Goal: Task Accomplishment & Management: Use online tool/utility

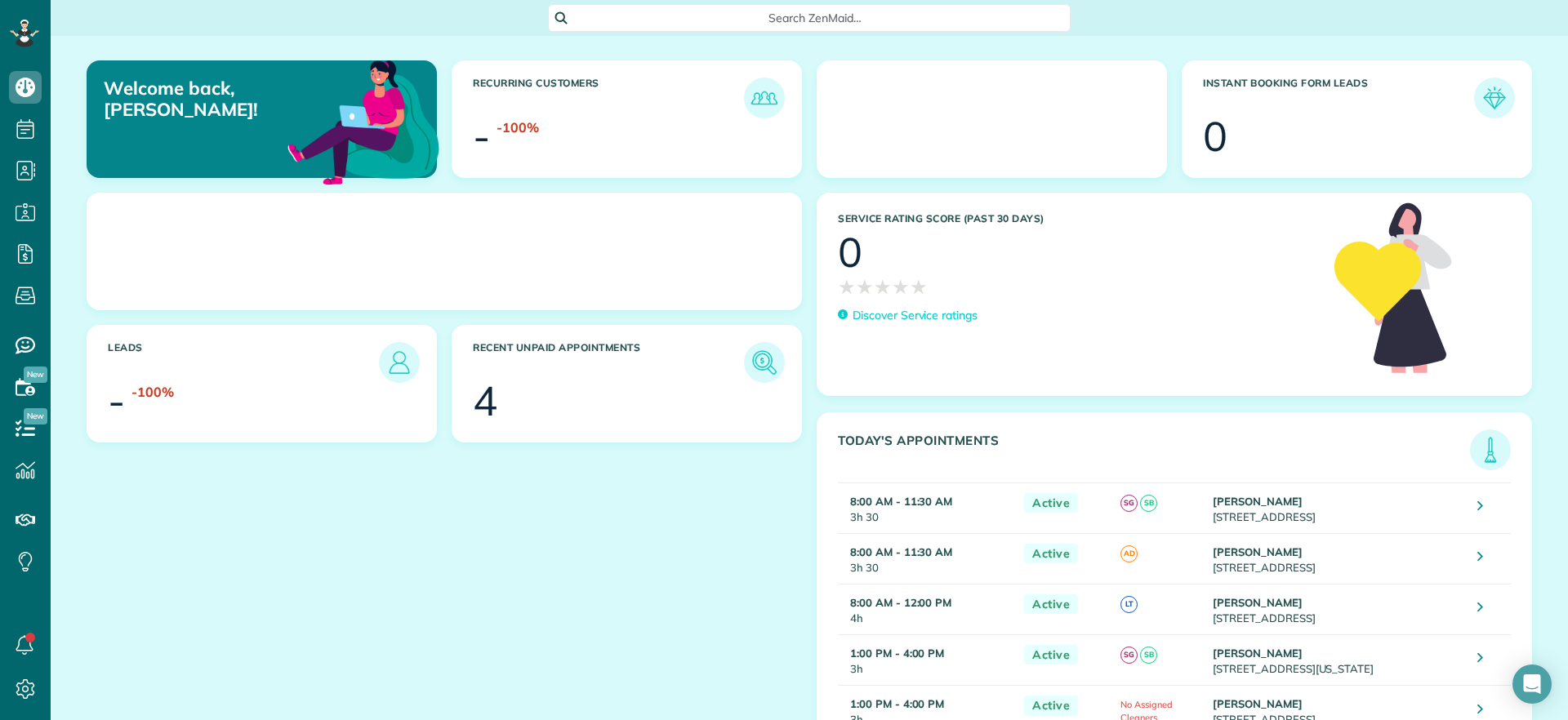
scroll to position [7, 7]
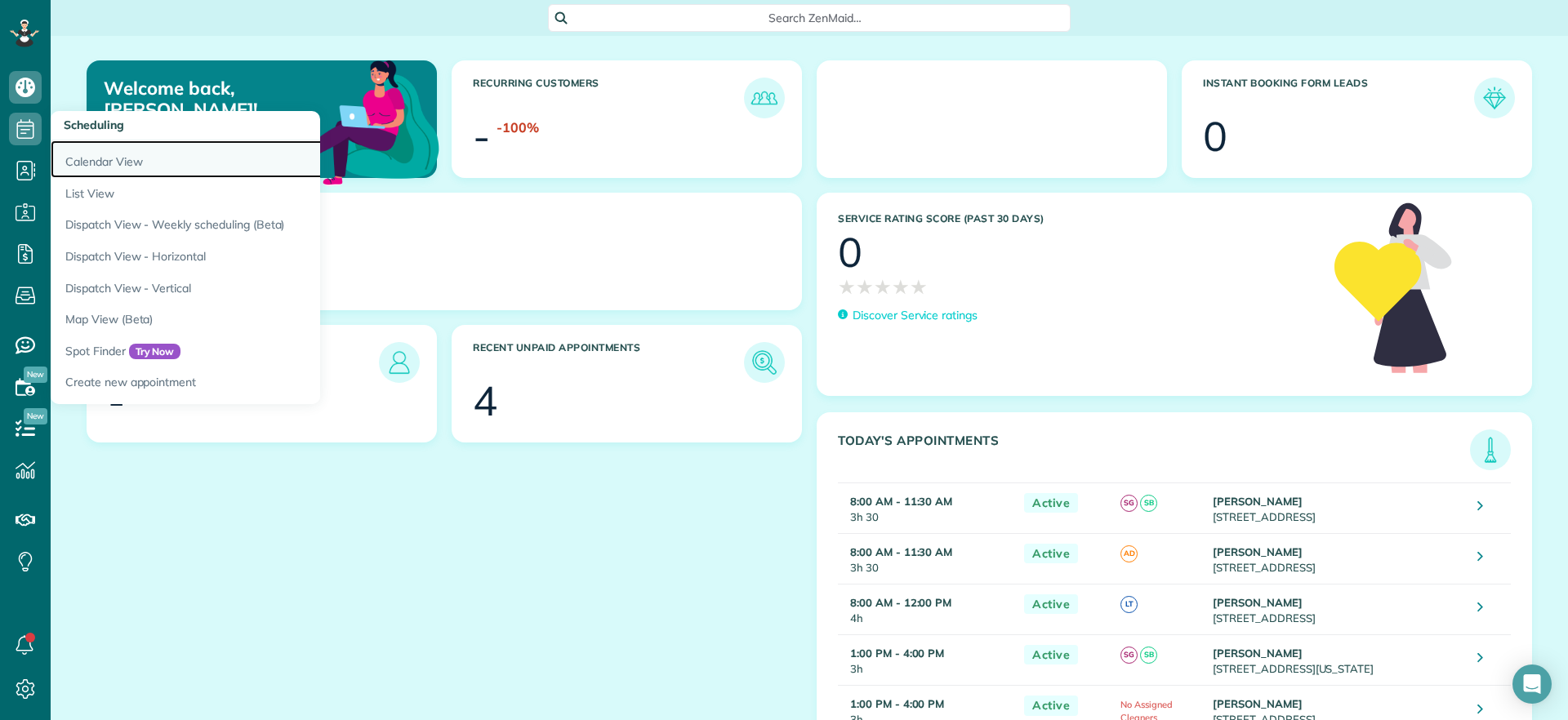
click at [94, 161] on link "Calendar View" at bounding box center [254, 159] width 408 height 37
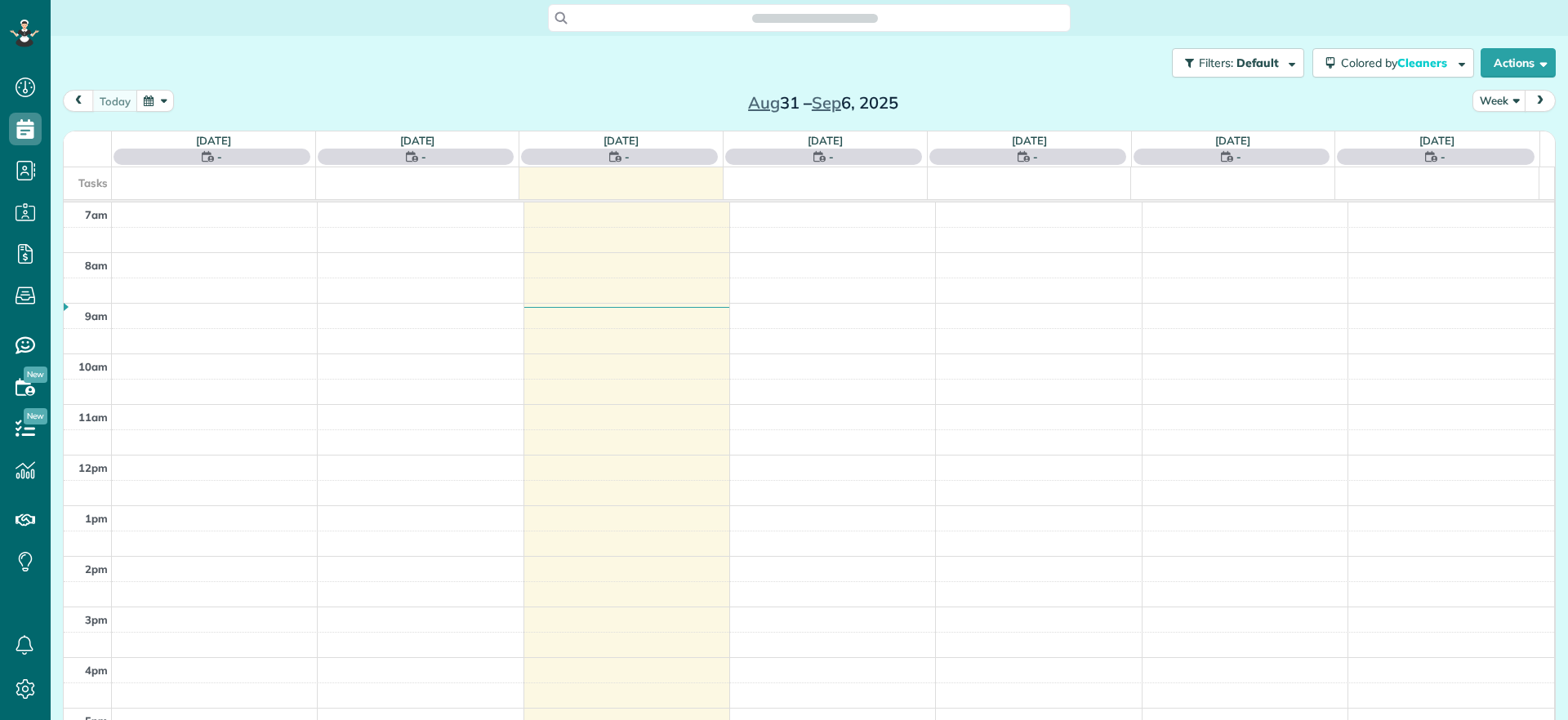
scroll to position [7, 7]
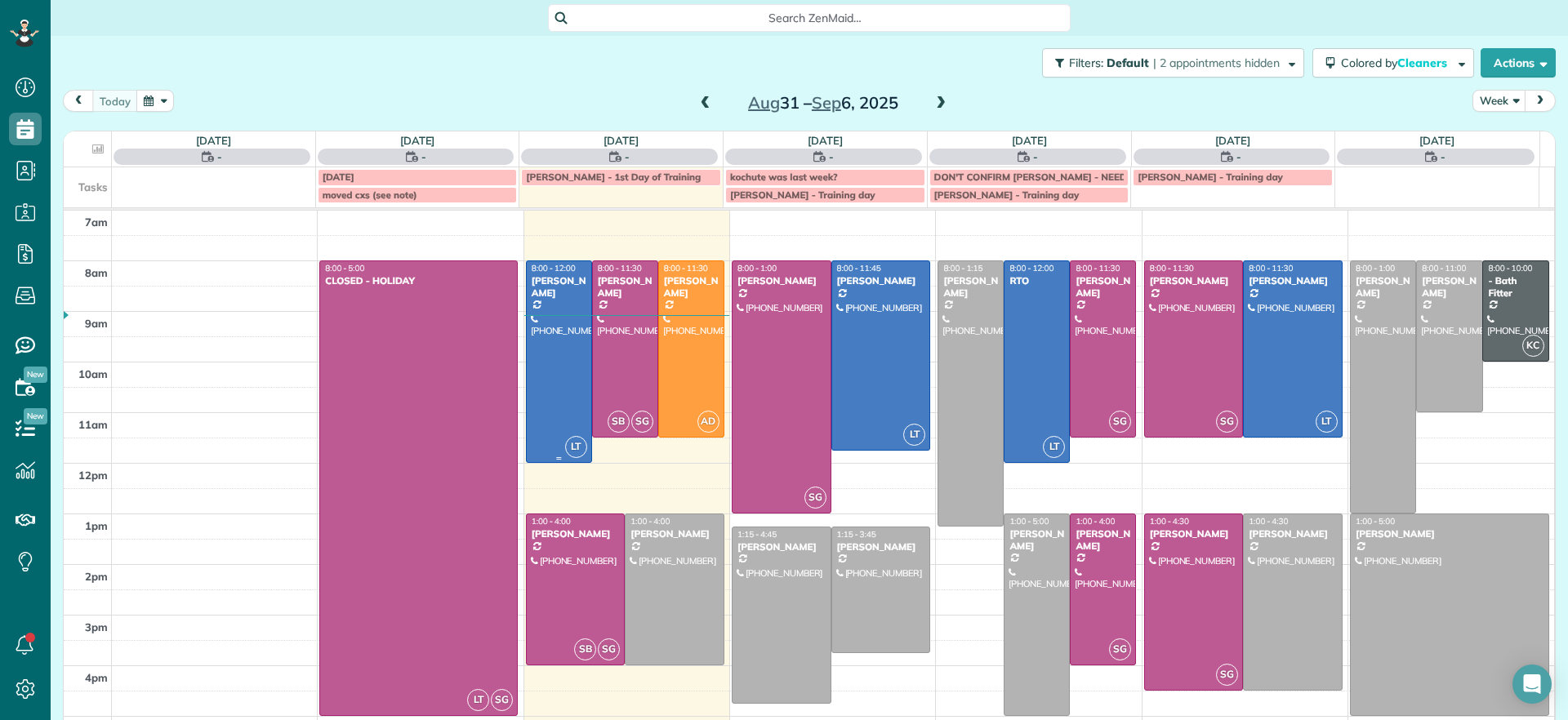
click at [541, 407] on div at bounding box center [559, 361] width 64 height 201
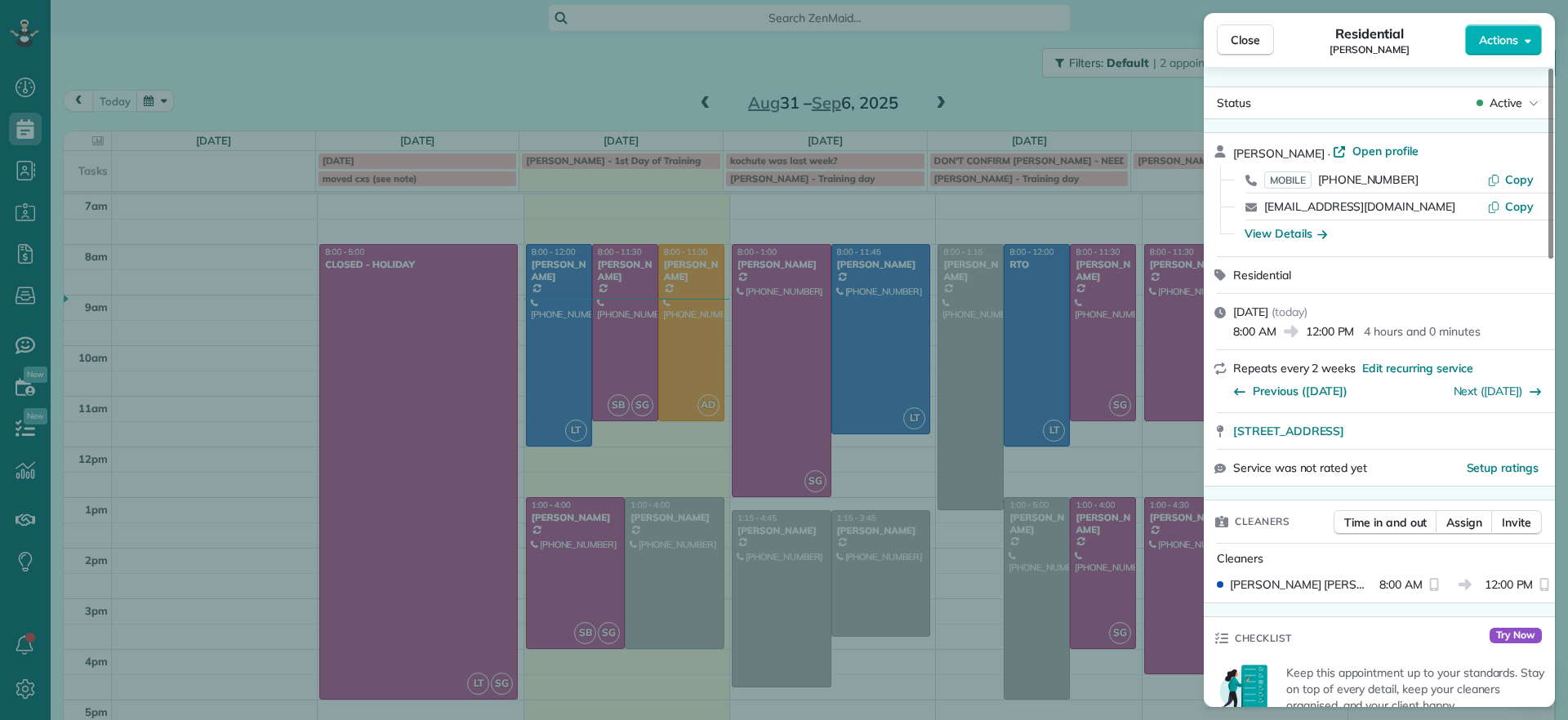
click at [1466, 535] on div "Time in and out Assign Invite" at bounding box center [1437, 527] width 208 height 33
click at [1458, 527] on span "Assign" at bounding box center [1463, 522] width 36 height 16
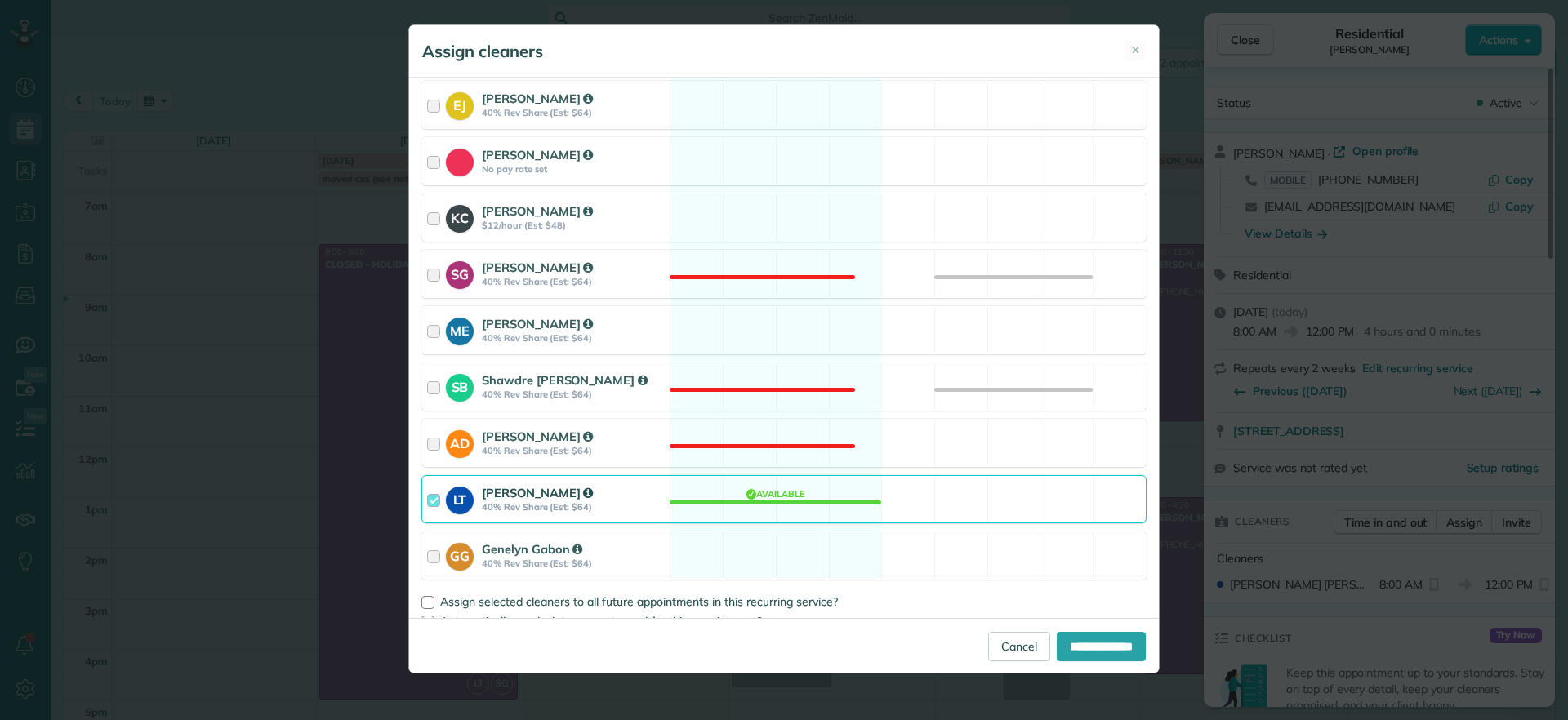
scroll to position [204, 0]
click at [780, 505] on div "LT [PERSON_NAME] 40% Rev Share (Est: $64) Available" at bounding box center [784, 497] width 725 height 49
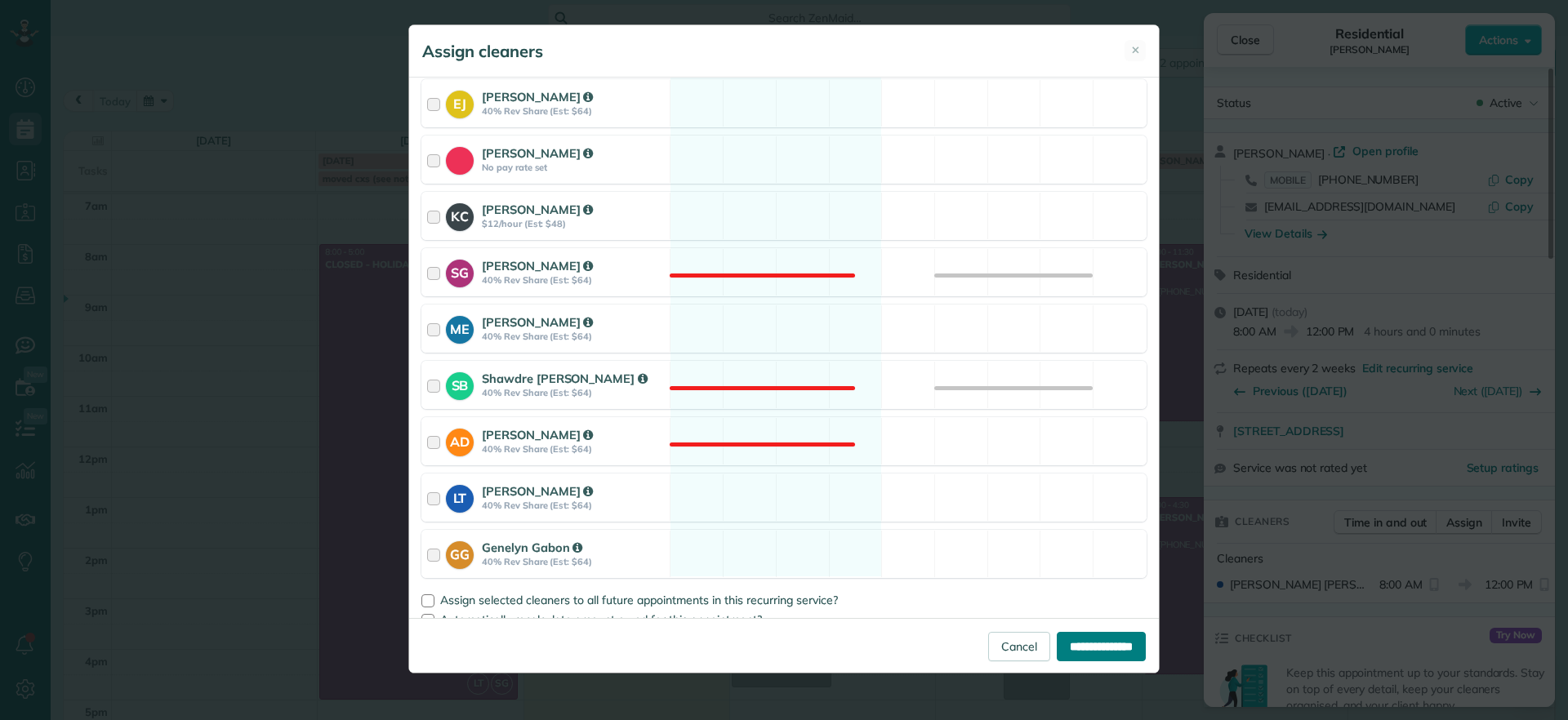
click at [1064, 636] on input "**********" at bounding box center [1101, 646] width 89 height 29
type input "**********"
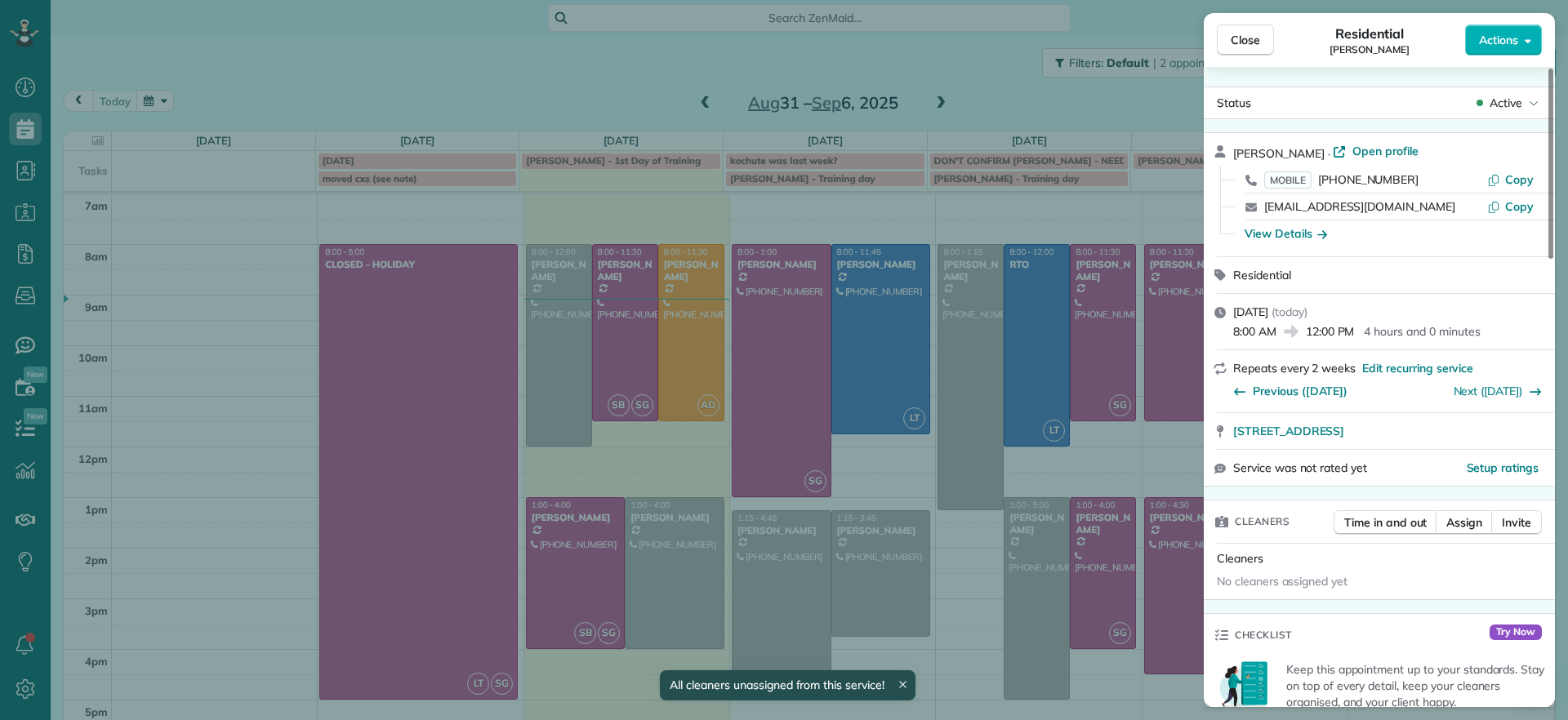
click at [521, 337] on div "Close Residential [PERSON_NAME] Actions Status Active [PERSON_NAME] · Open prof…" at bounding box center [784, 360] width 1568 height 720
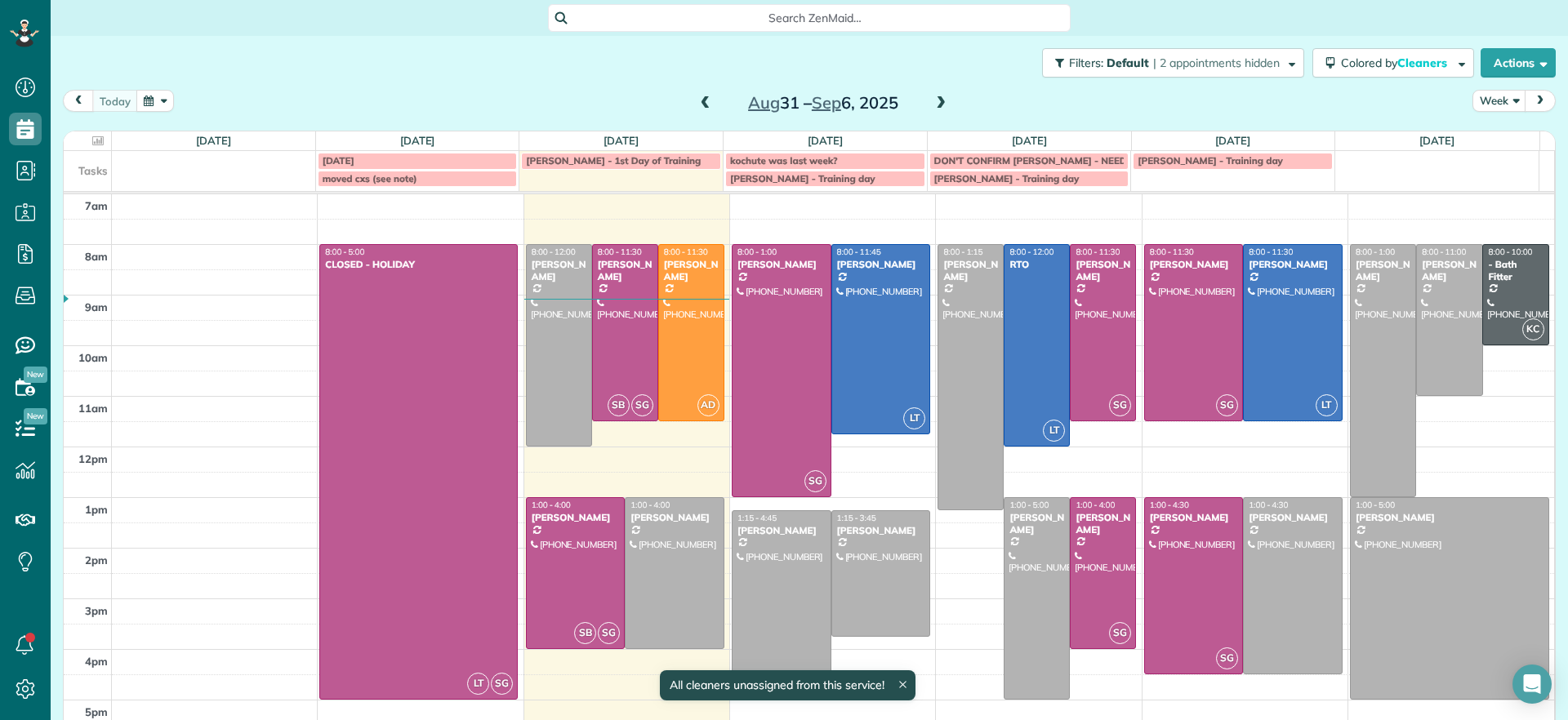
click at [537, 336] on body "Dashboard Scheduling Calendar View List View Dispatch View - Weekly scheduling …" at bounding box center [784, 360] width 1568 height 720
click at [538, 335] on div at bounding box center [559, 346] width 64 height 201
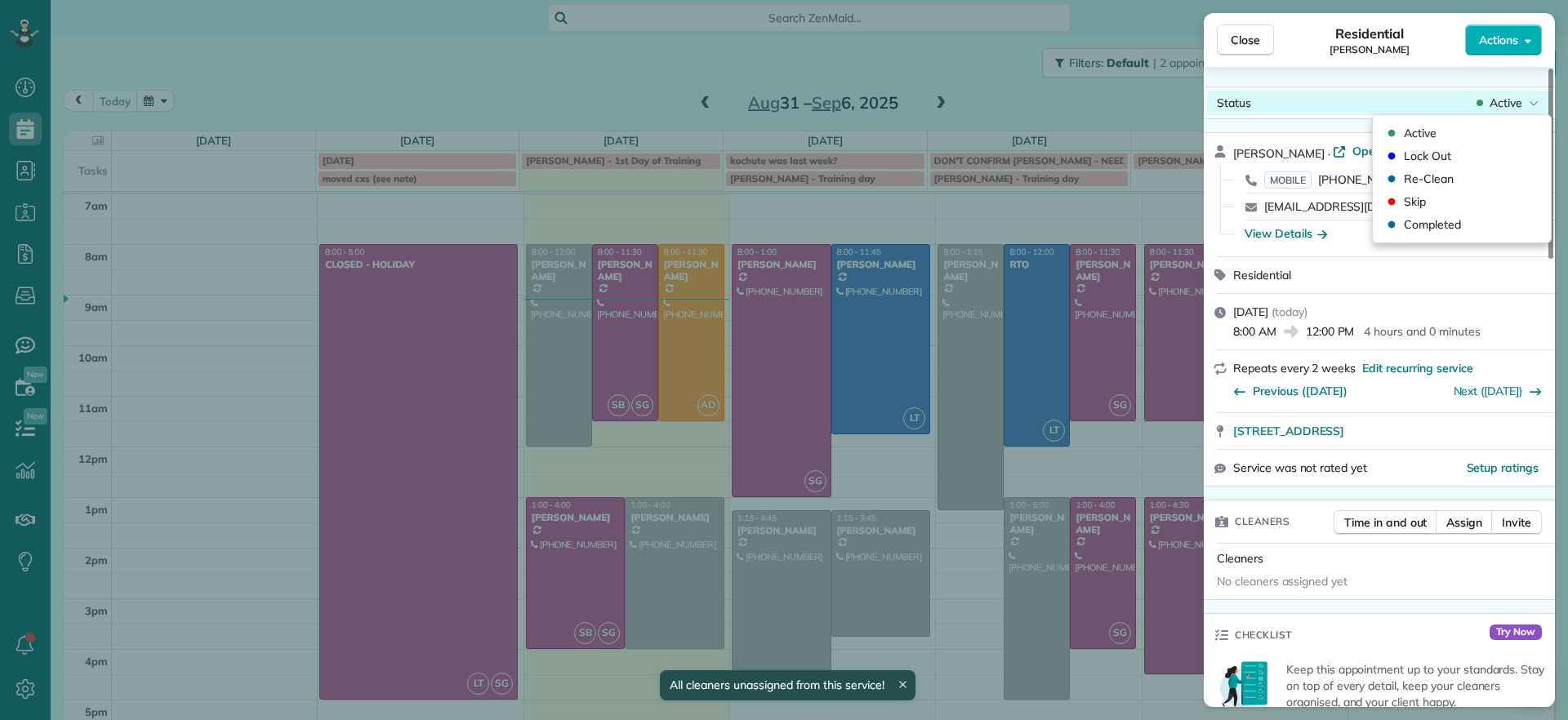
click at [1530, 92] on div "Status Active" at bounding box center [1379, 103] width 345 height 24
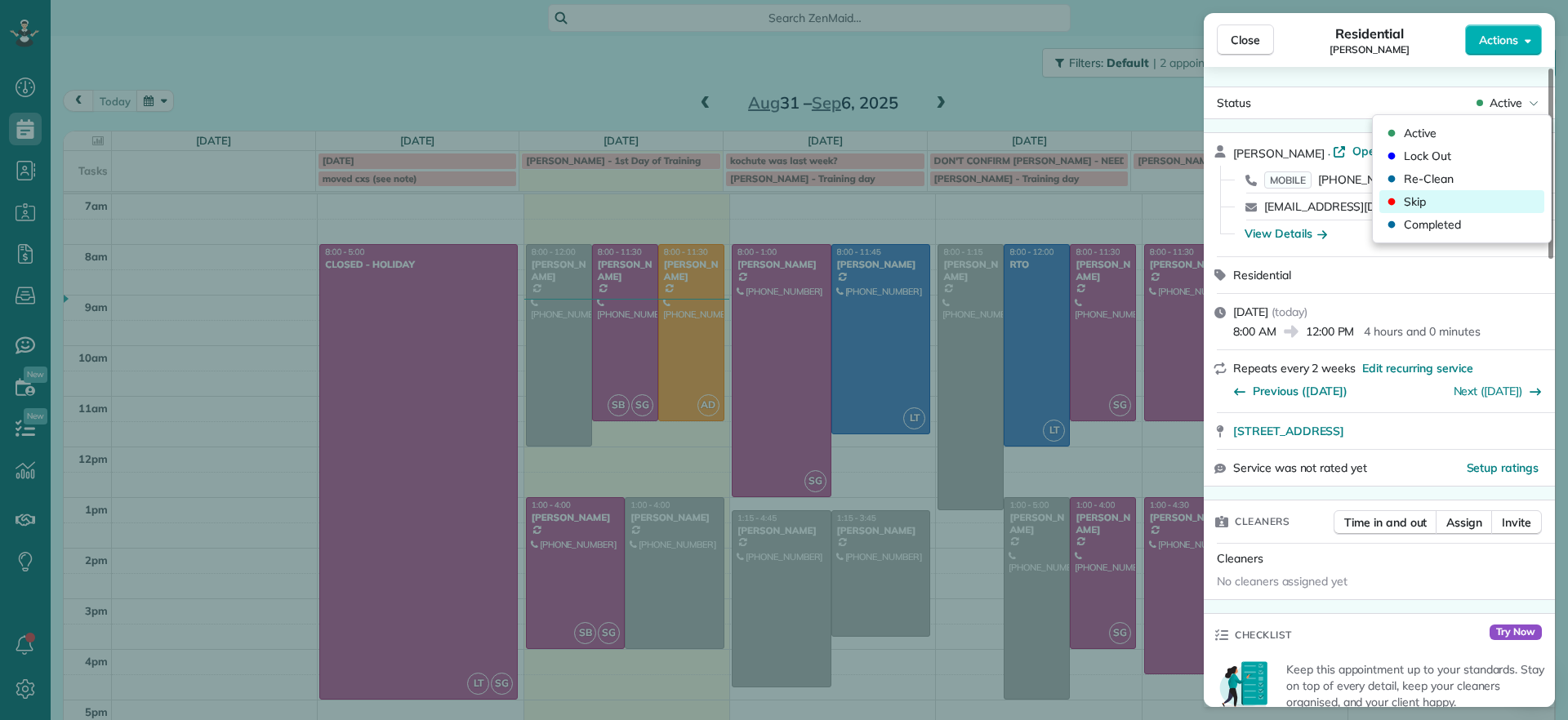
click at [1424, 195] on span "Skip" at bounding box center [1414, 201] width 22 height 16
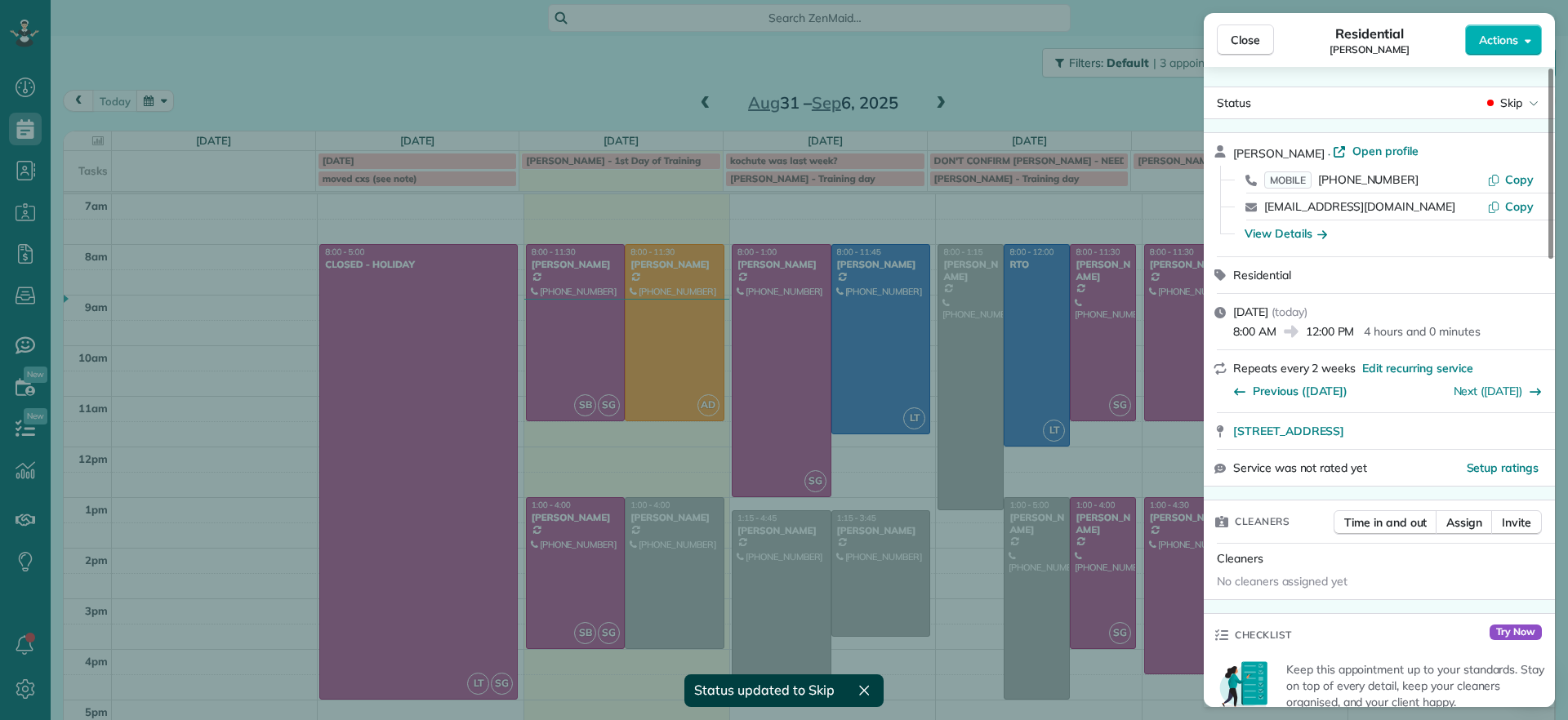
click at [585, 88] on div "Close Residential [PERSON_NAME] Actions Status Skip [PERSON_NAME] · Open profil…" at bounding box center [784, 360] width 1568 height 720
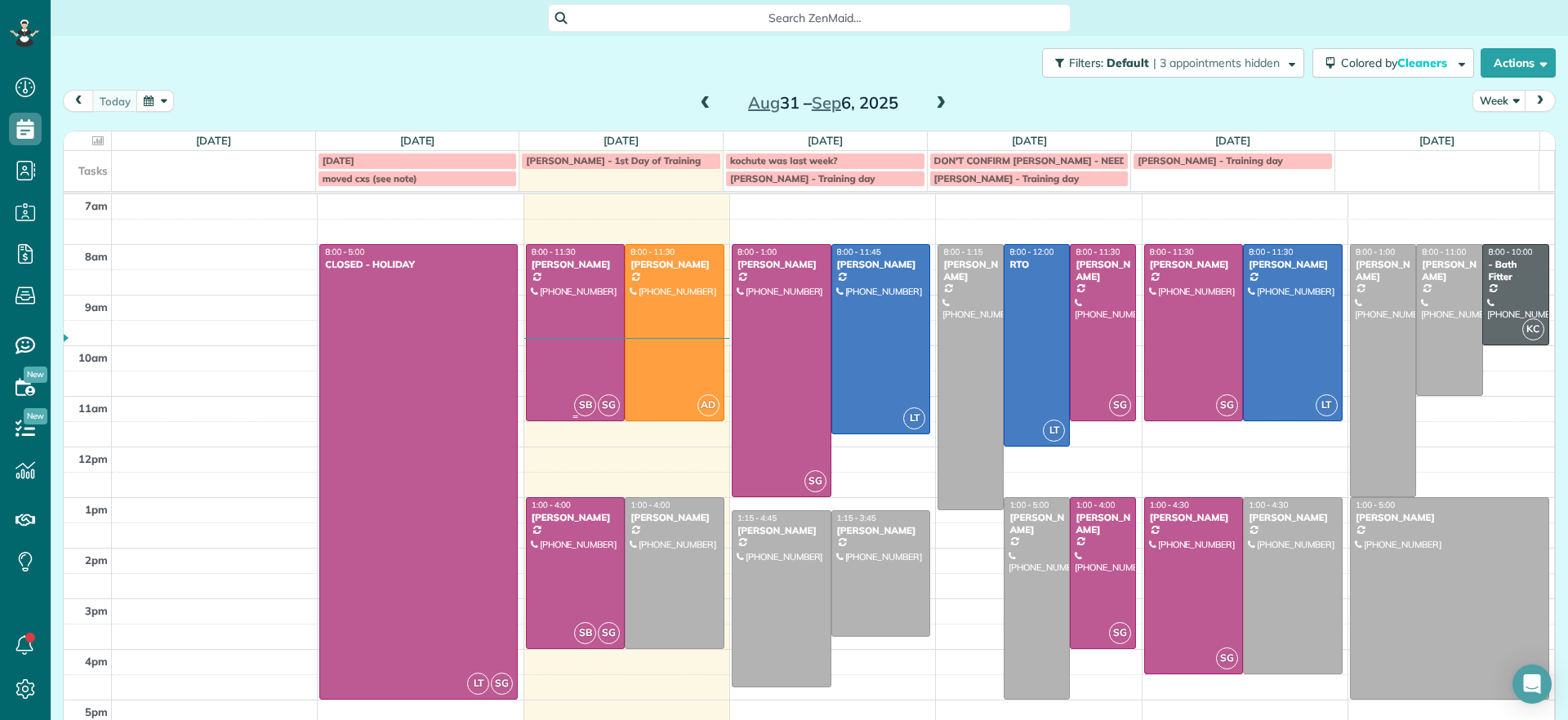
click at [535, 279] on div at bounding box center [576, 333] width 98 height 176
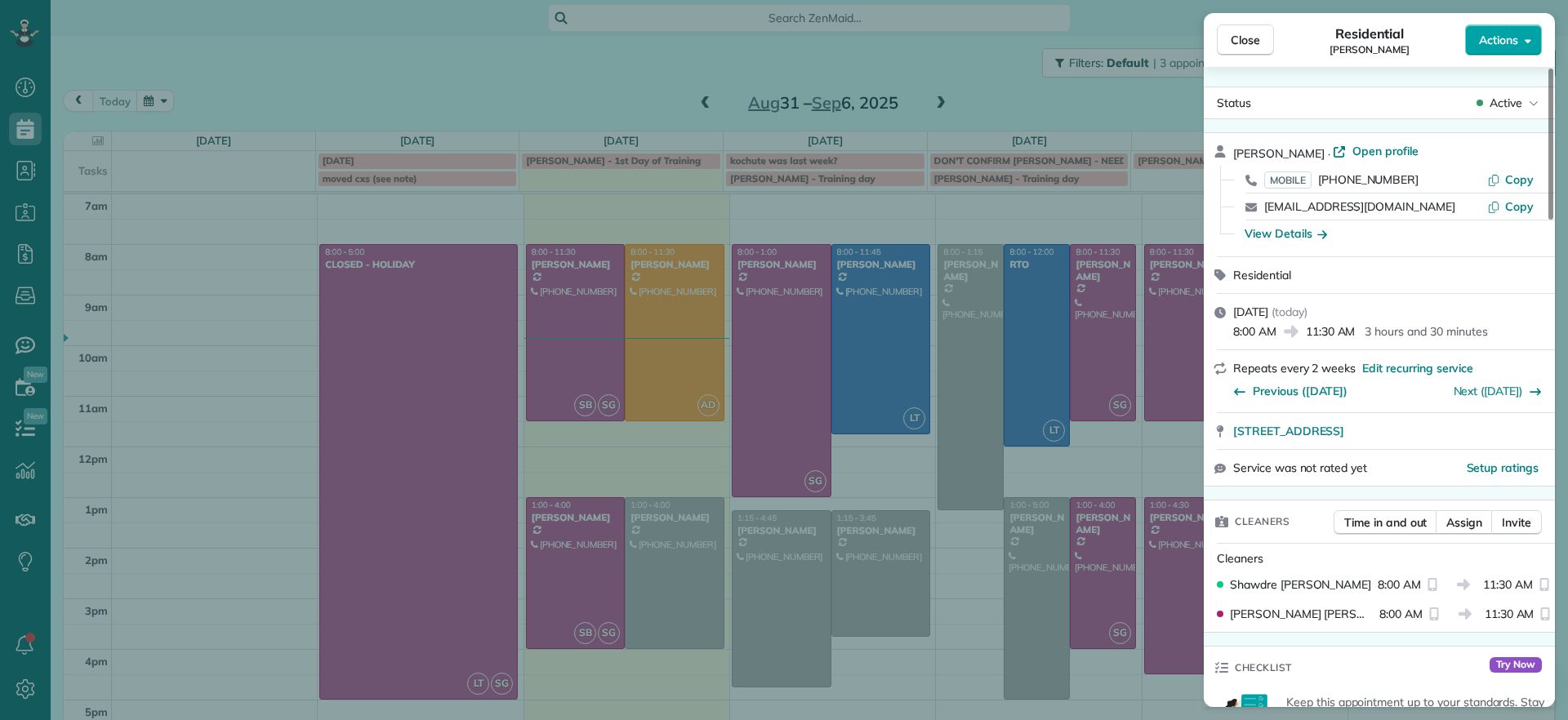
click at [1528, 35] on icon "button" at bounding box center [1528, 41] width 7 height 12
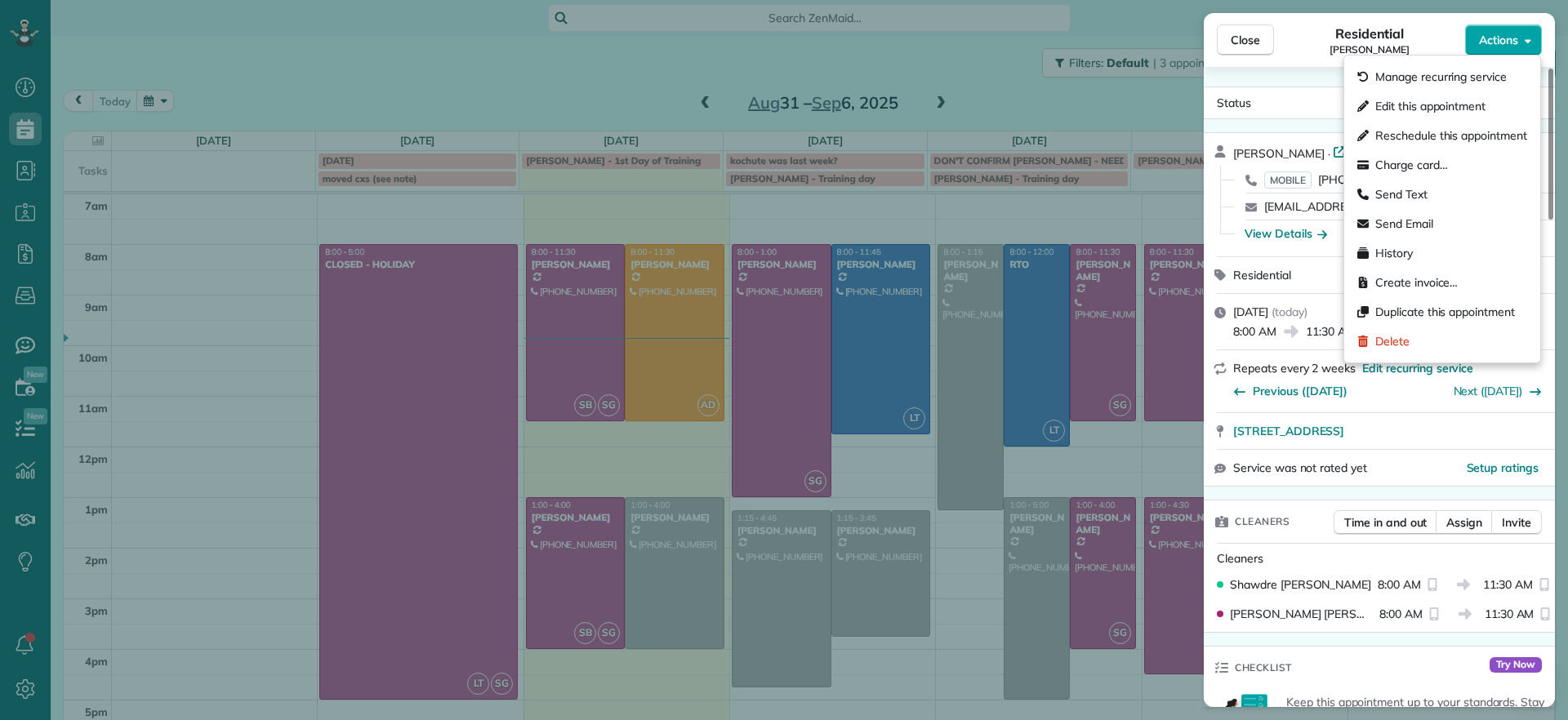
click at [1528, 35] on icon "button" at bounding box center [1528, 41] width 7 height 12
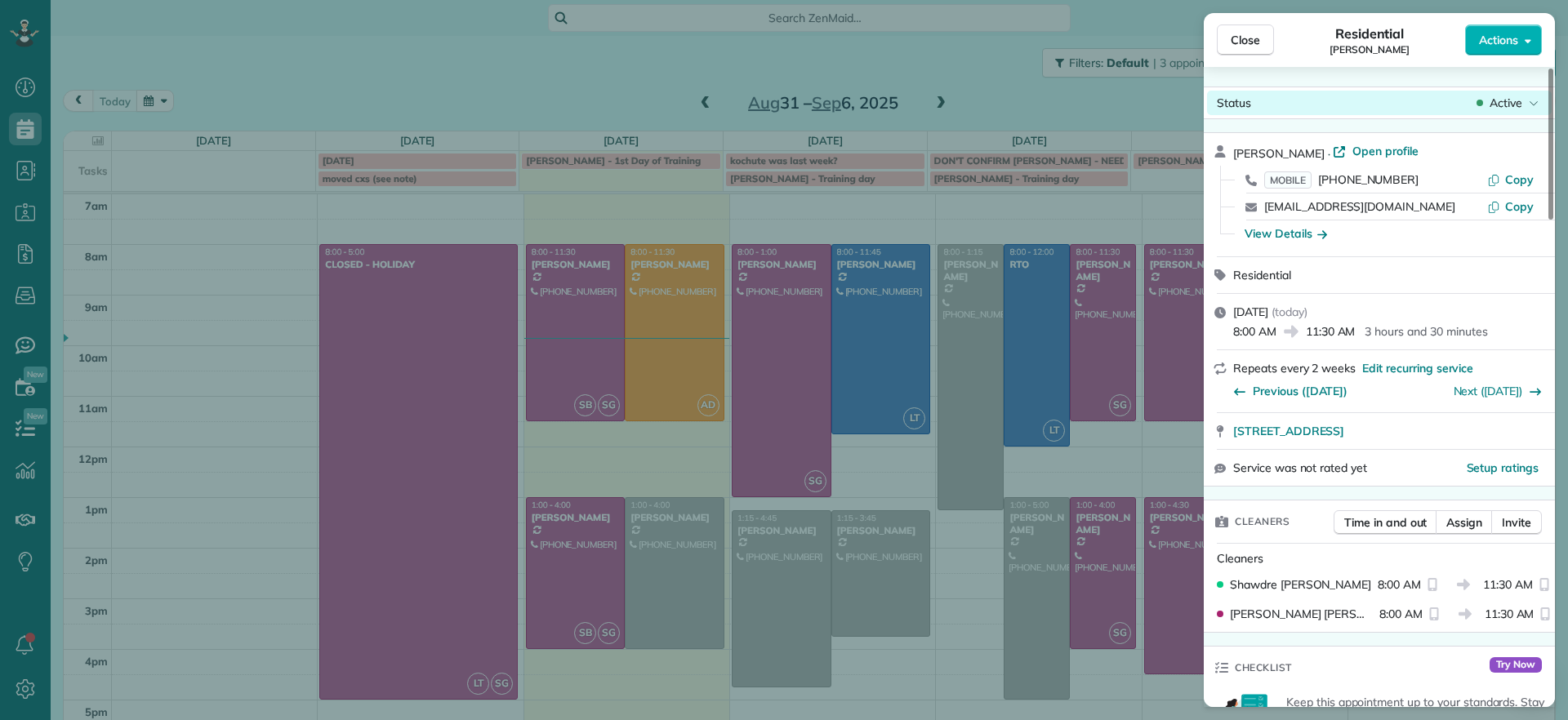
click at [1526, 108] on div "Active" at bounding box center [1506, 102] width 68 height 16
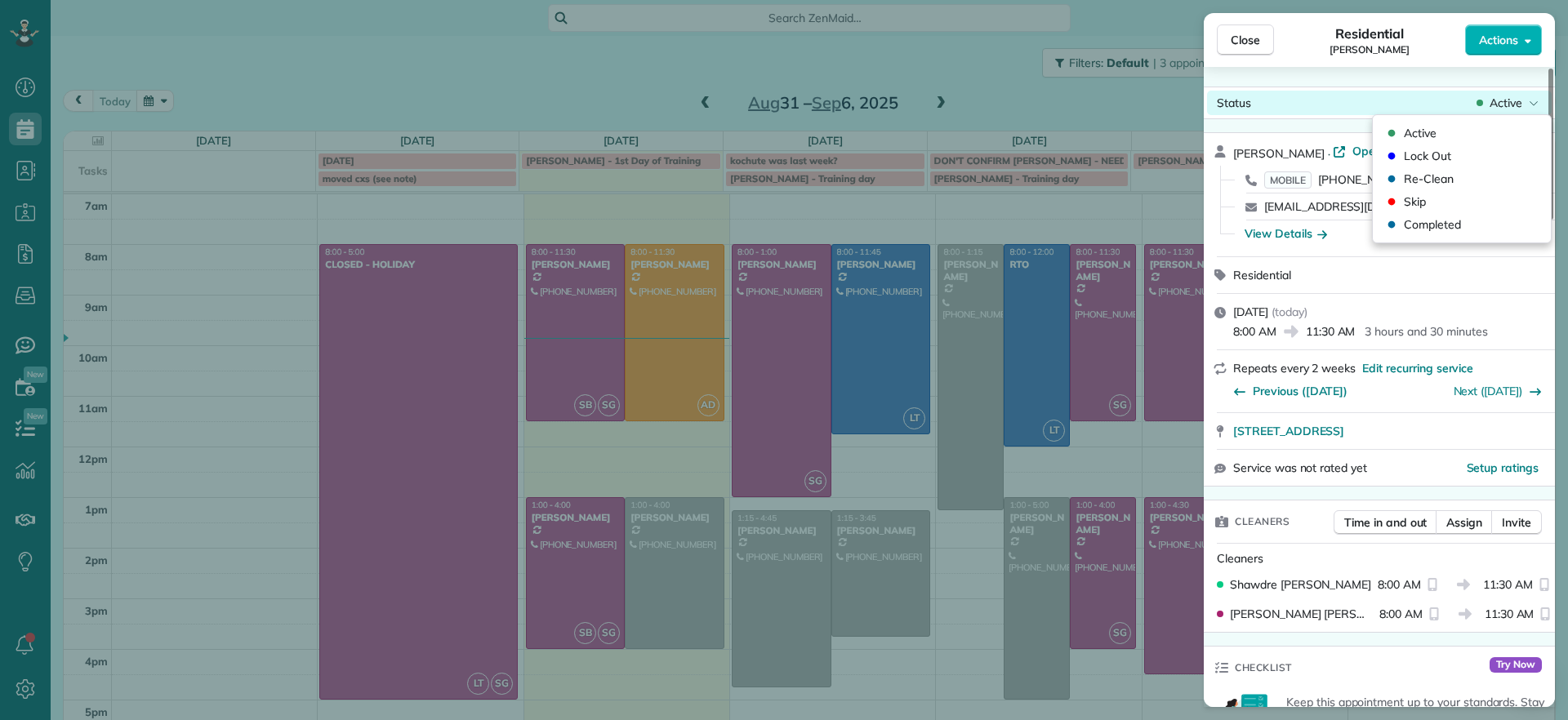
click at [1526, 108] on div "Active" at bounding box center [1506, 102] width 68 height 16
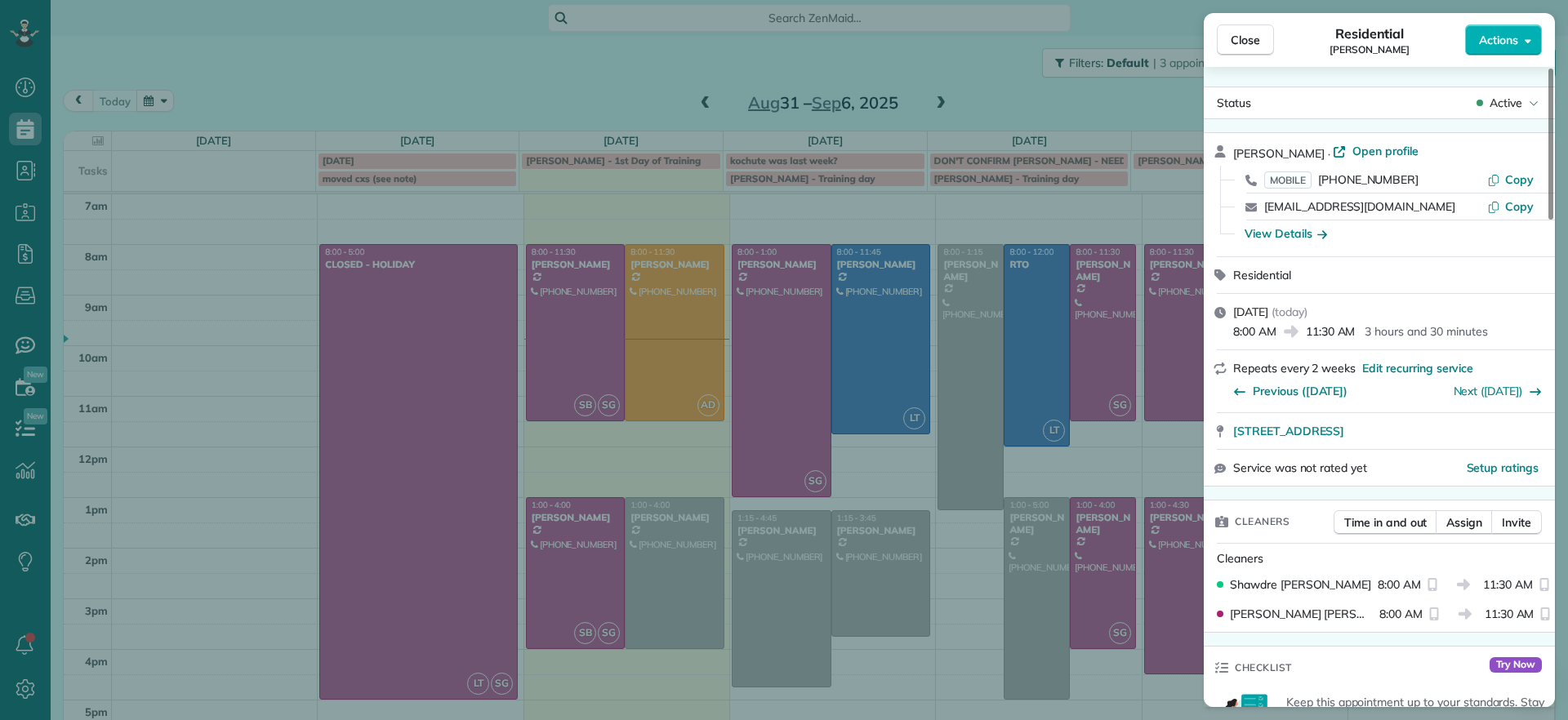
click at [662, 587] on div "Close Residential [PERSON_NAME] Actions Status Active [PERSON_NAME] · Open prof…" at bounding box center [784, 360] width 1568 height 720
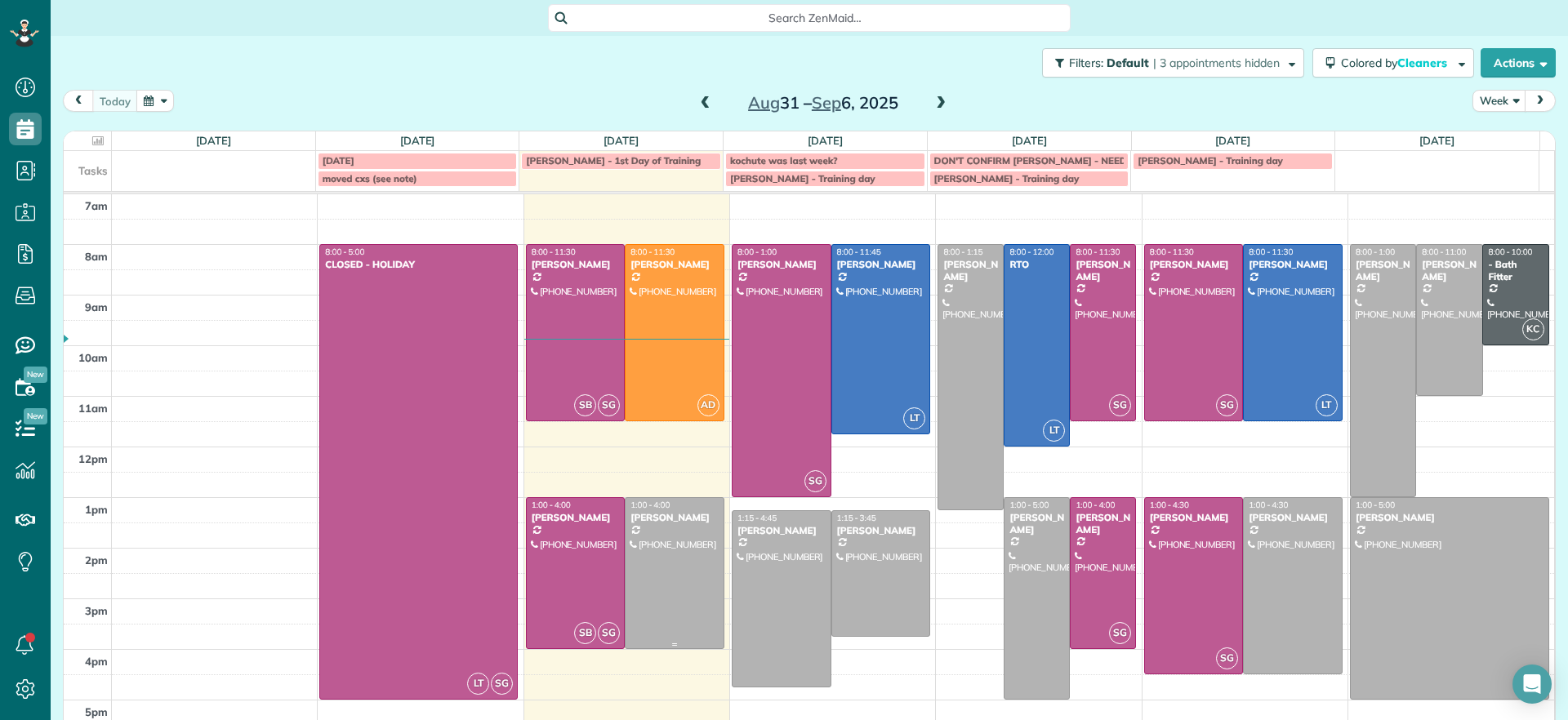
click at [662, 587] on div at bounding box center [674, 573] width 98 height 150
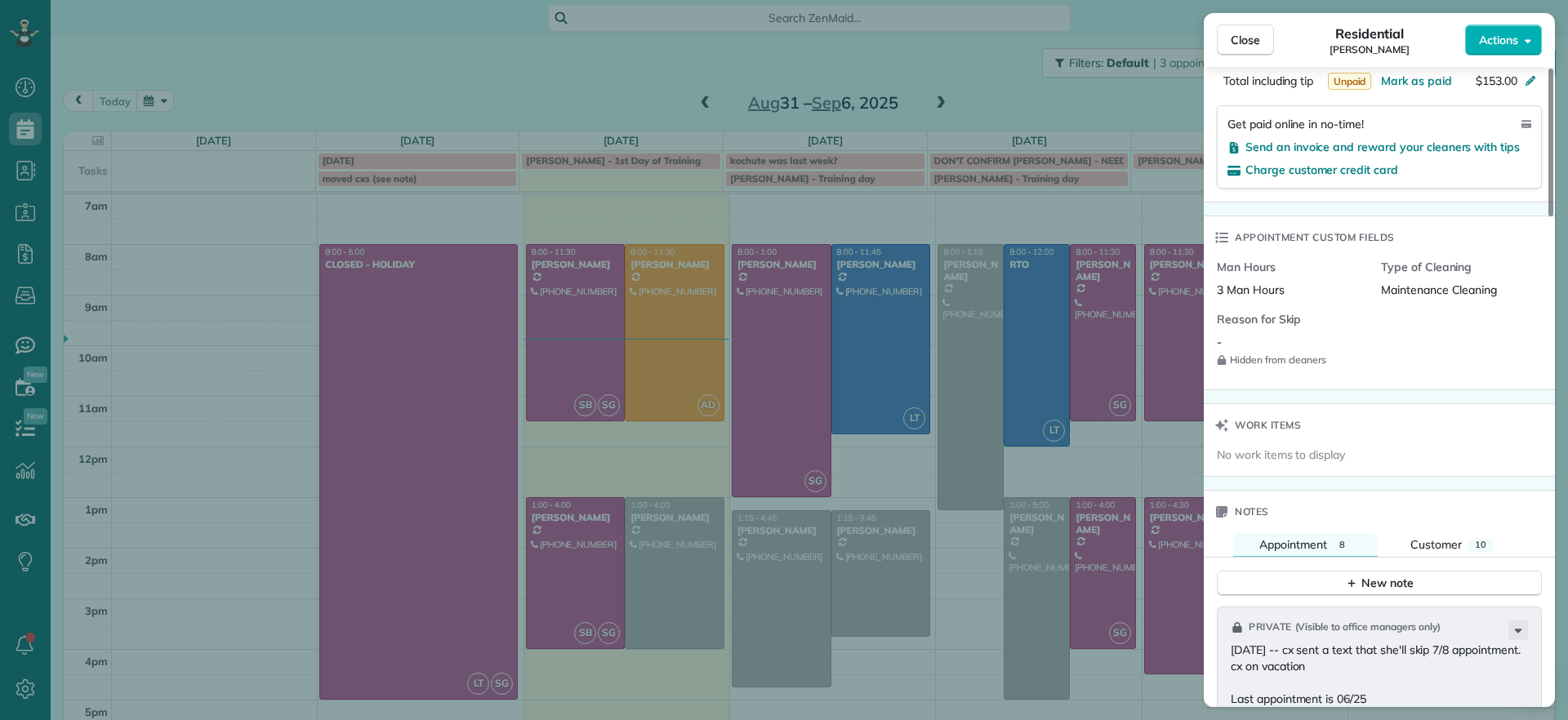
scroll to position [1331, 0]
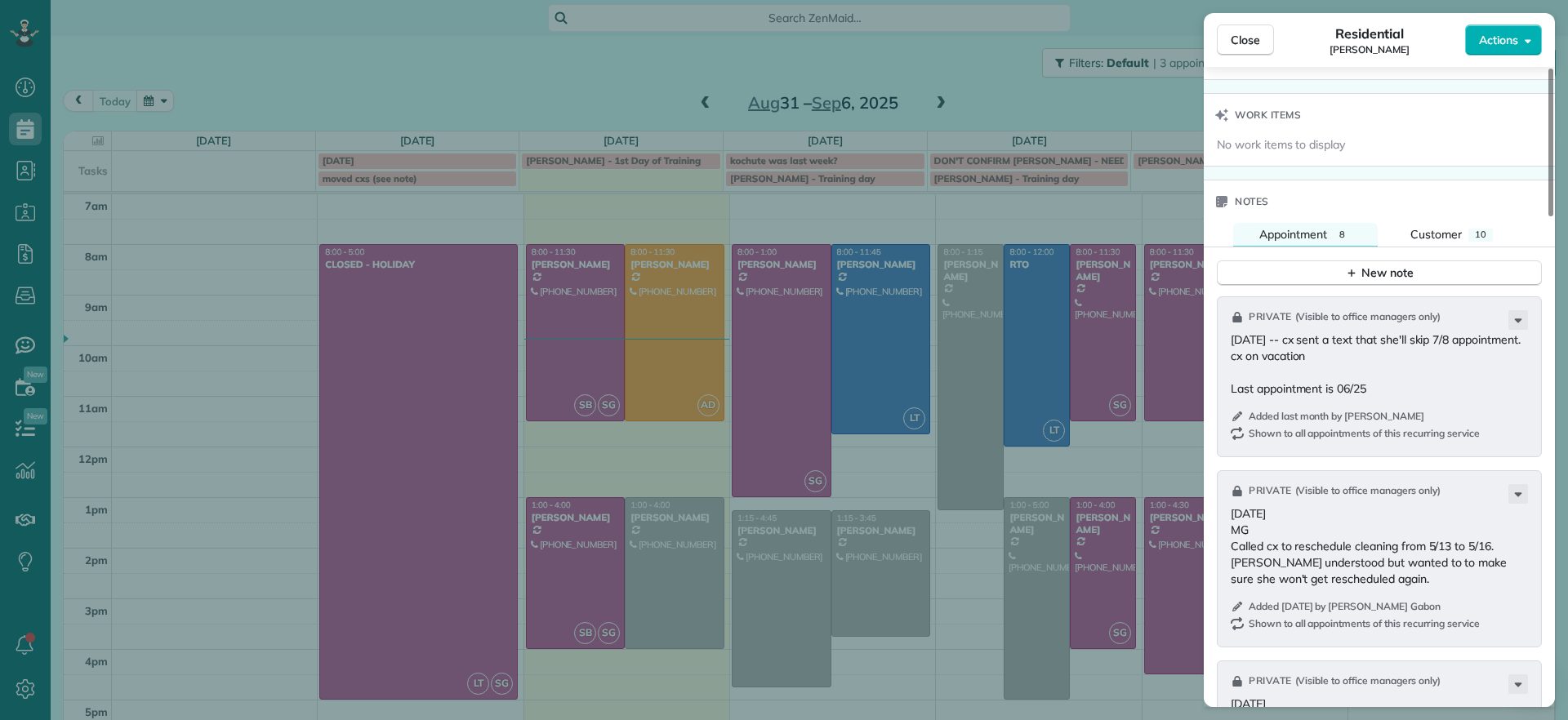
click at [962, 706] on div "Close Residential [PERSON_NAME] Actions Status Active [PERSON_NAME] · Open prof…" at bounding box center [784, 360] width 1568 height 720
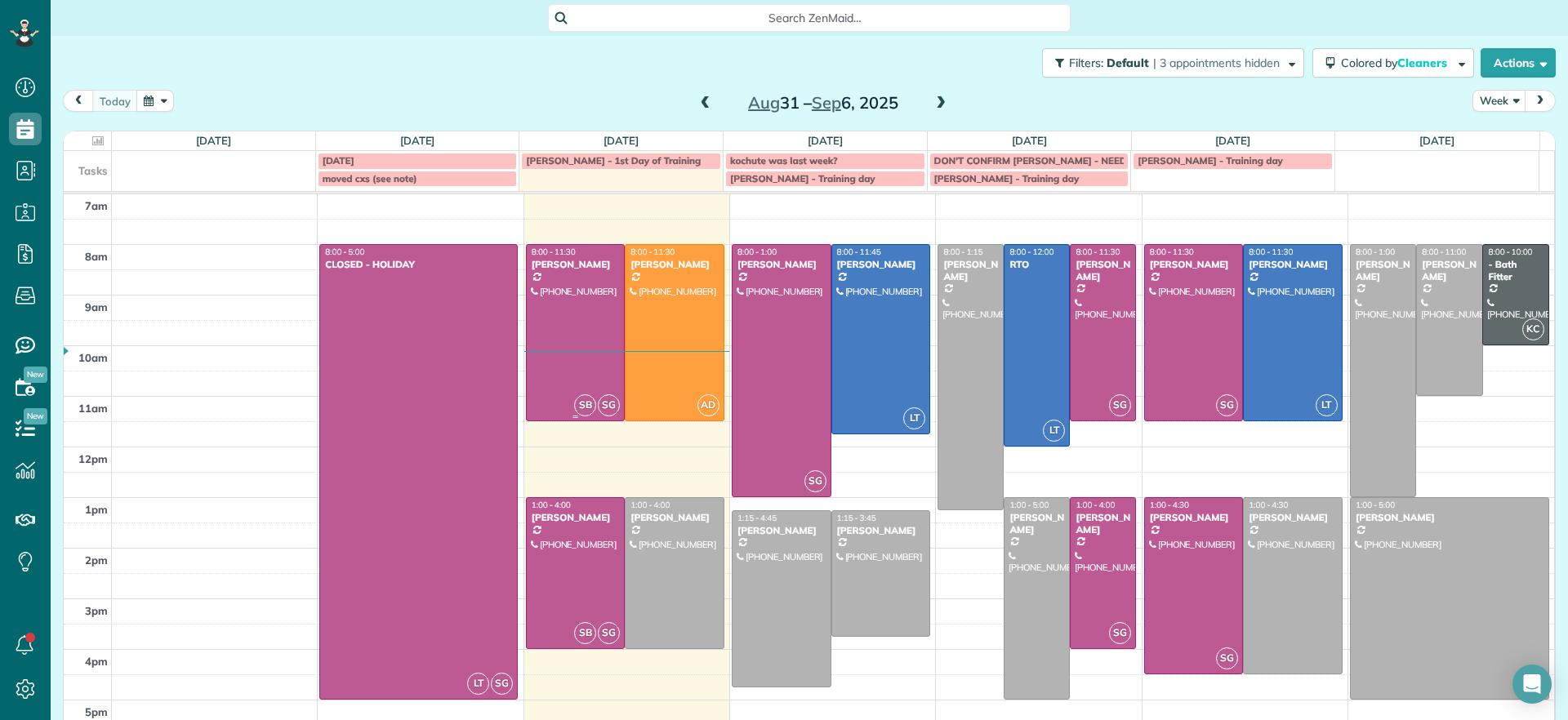
click at [549, 263] on div "[PERSON_NAME]" at bounding box center [576, 264] width 90 height 11
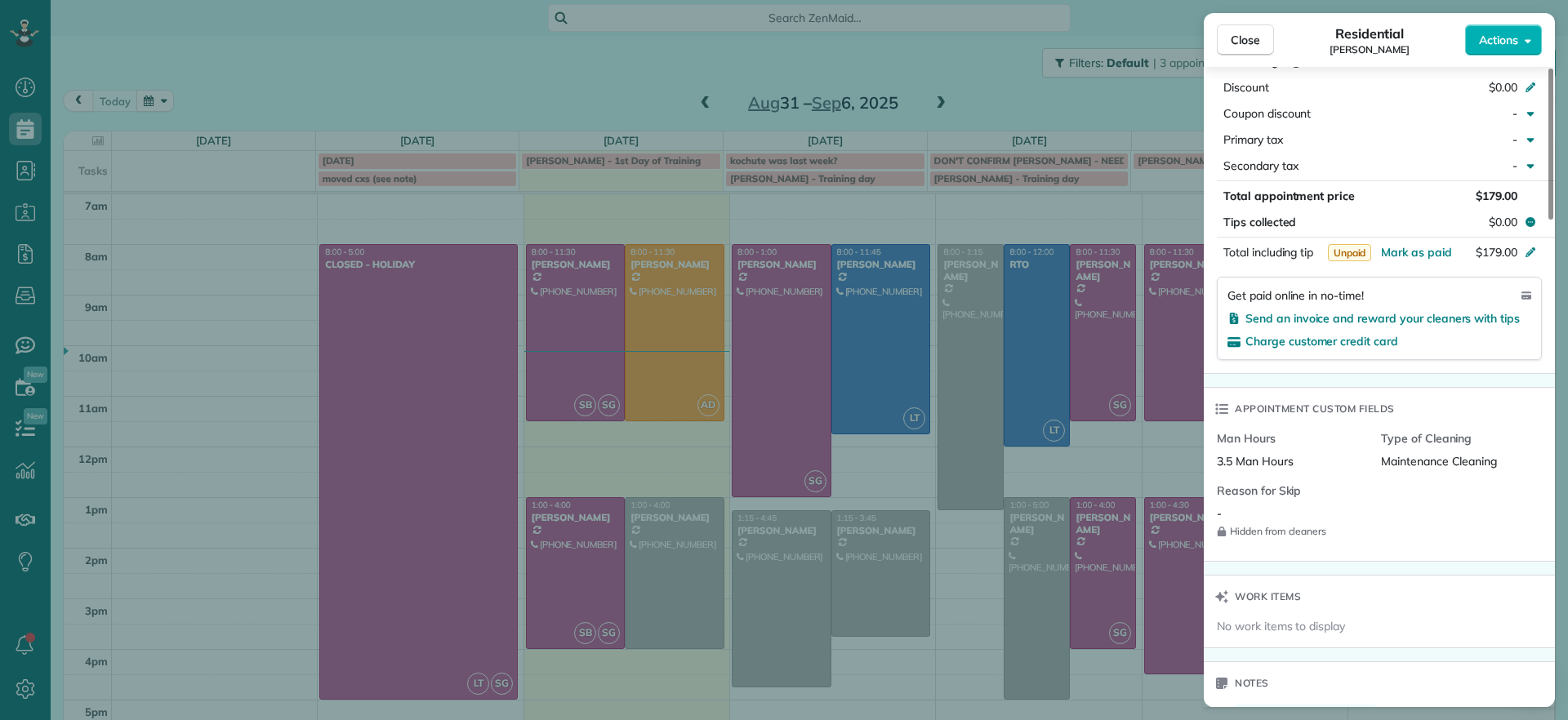
scroll to position [925, 0]
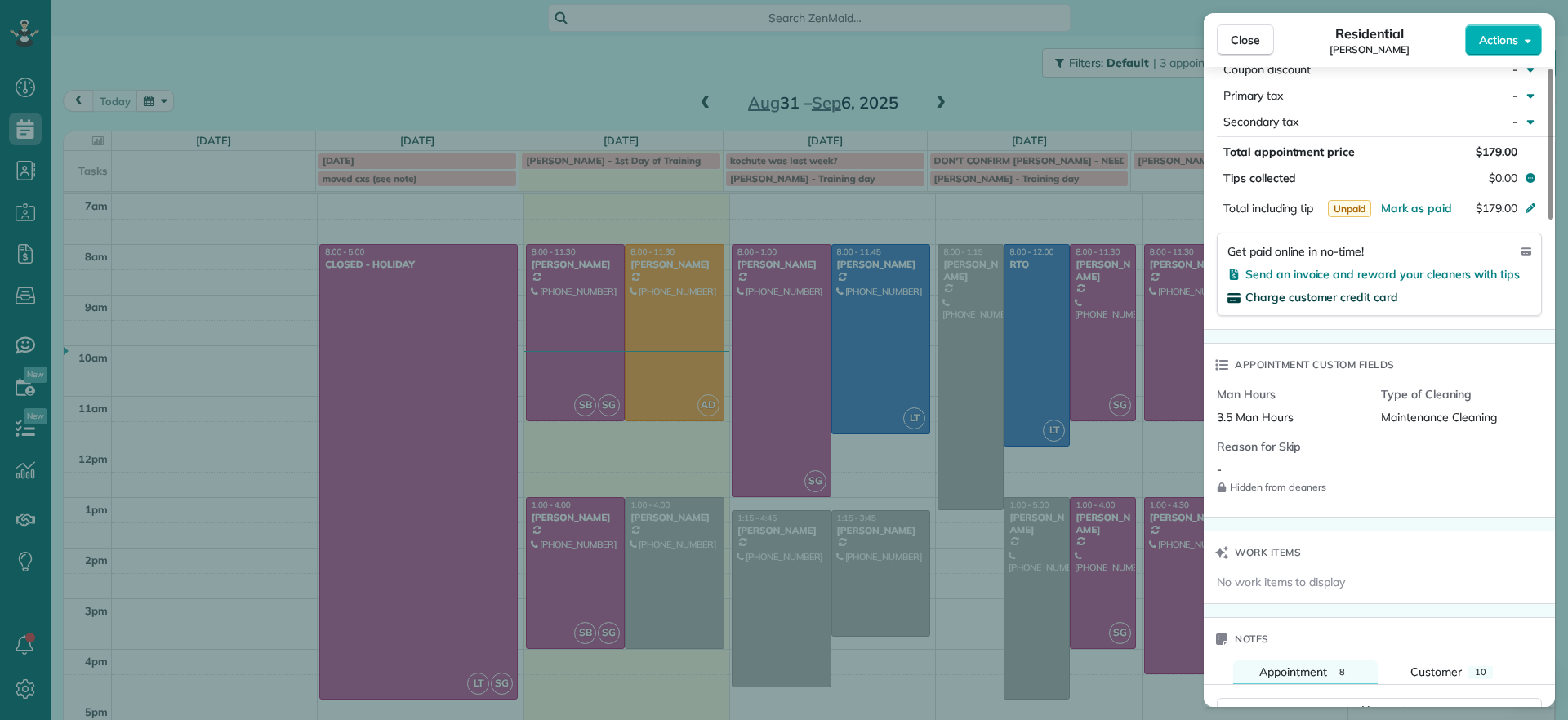
click at [1348, 295] on span "Charge customer credit card" at bounding box center [1322, 296] width 153 height 15
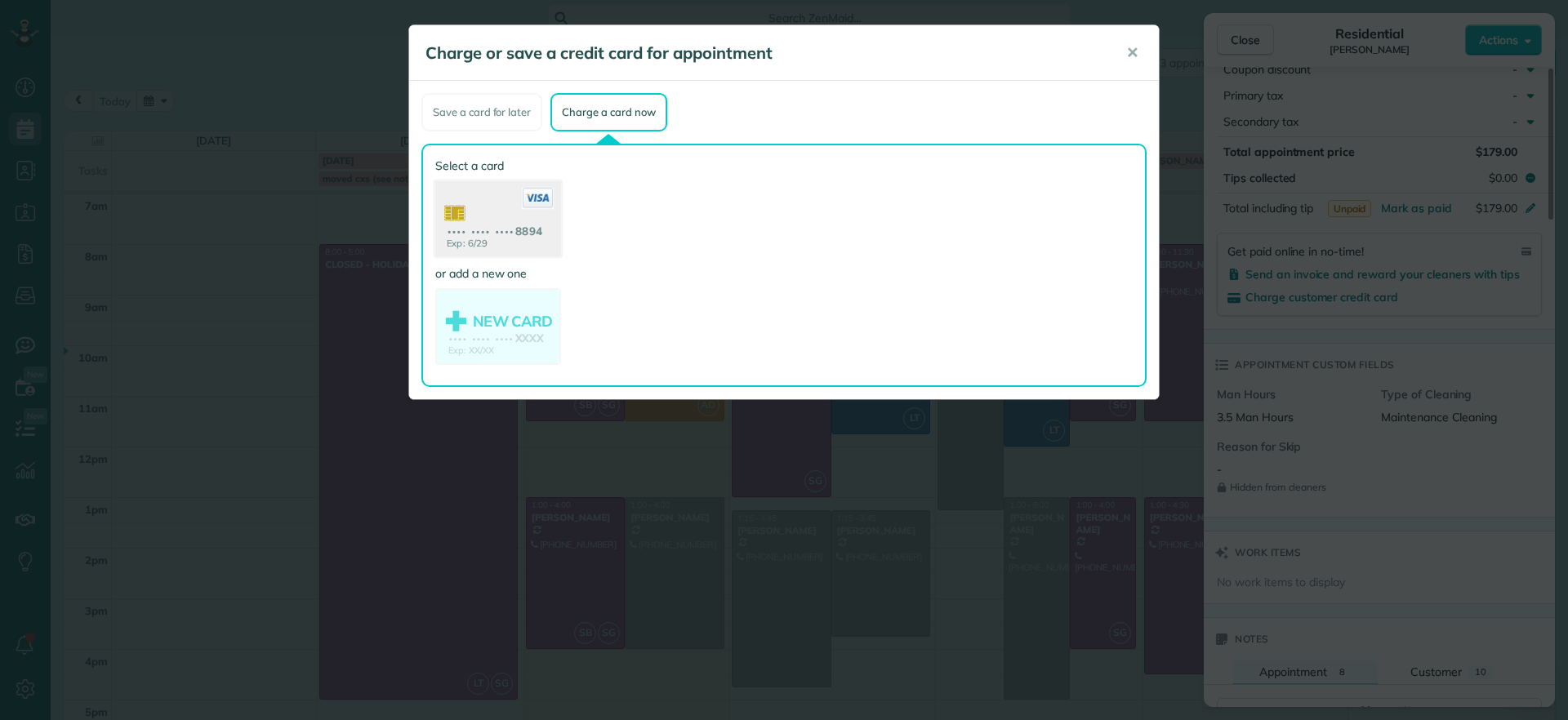
click at [509, 247] on use at bounding box center [498, 220] width 126 height 79
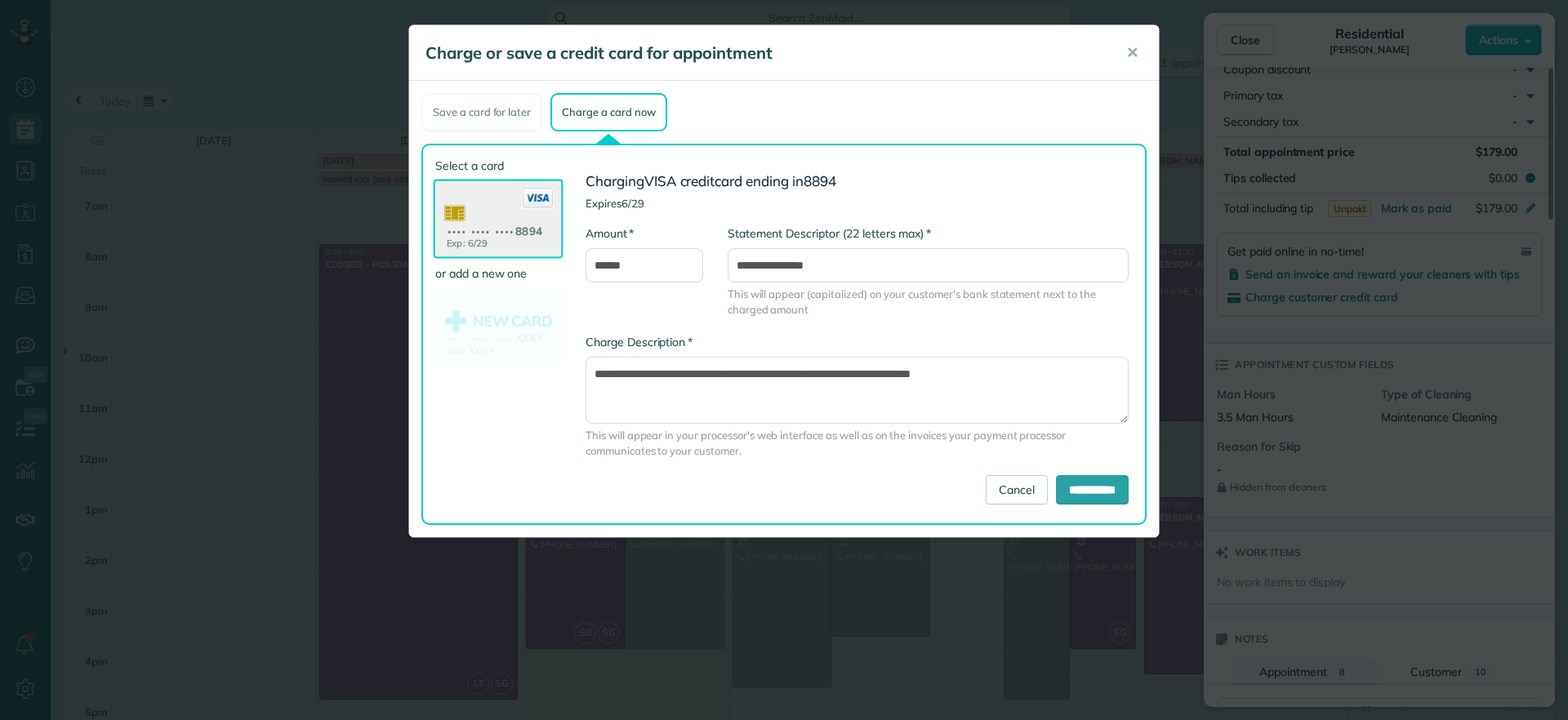
click at [1090, 470] on div "**********" at bounding box center [856, 404] width 568 height 141
click at [1092, 477] on input "**********" at bounding box center [1092, 490] width 73 height 29
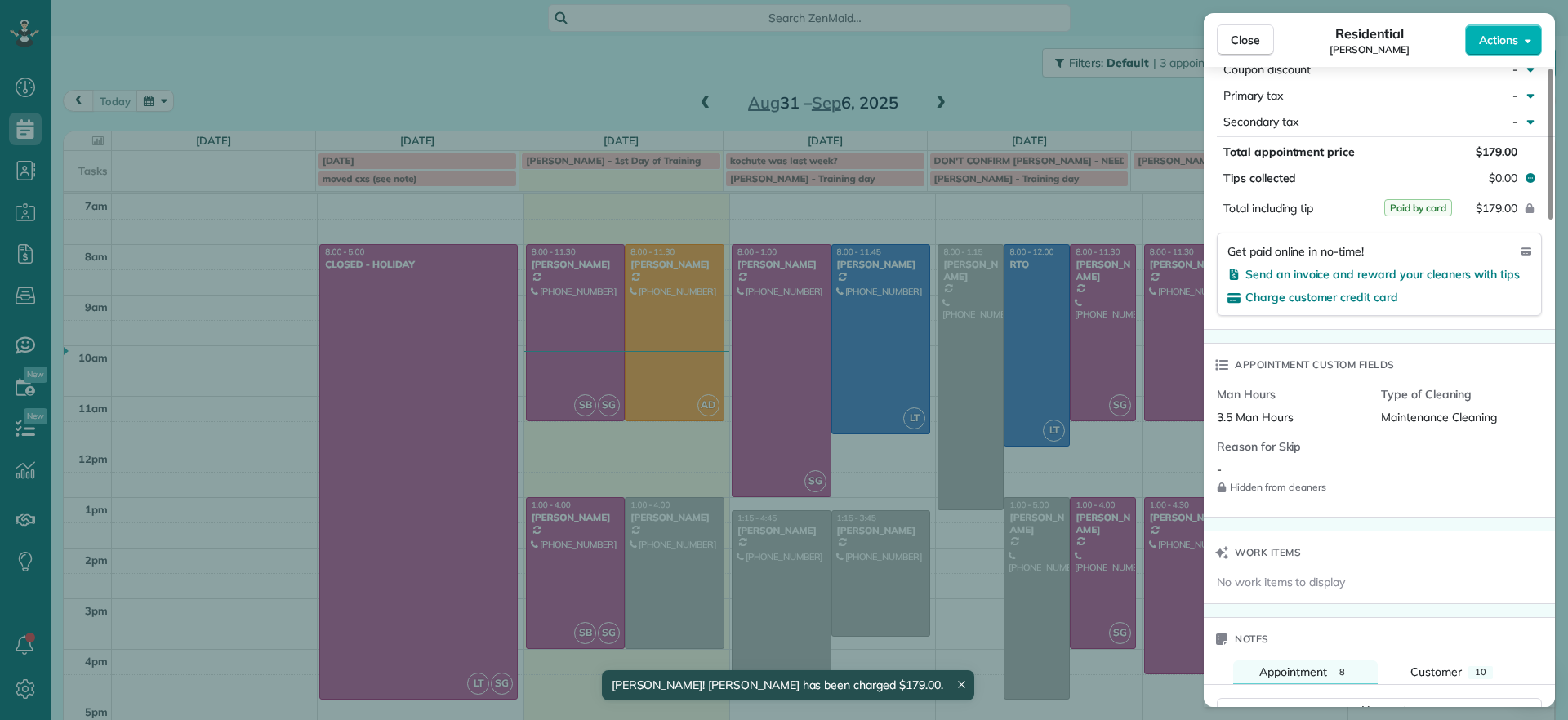
click at [520, 88] on div "Close Residential [PERSON_NAME] Actions Status Active [PERSON_NAME] · Open prof…" at bounding box center [784, 360] width 1568 height 720
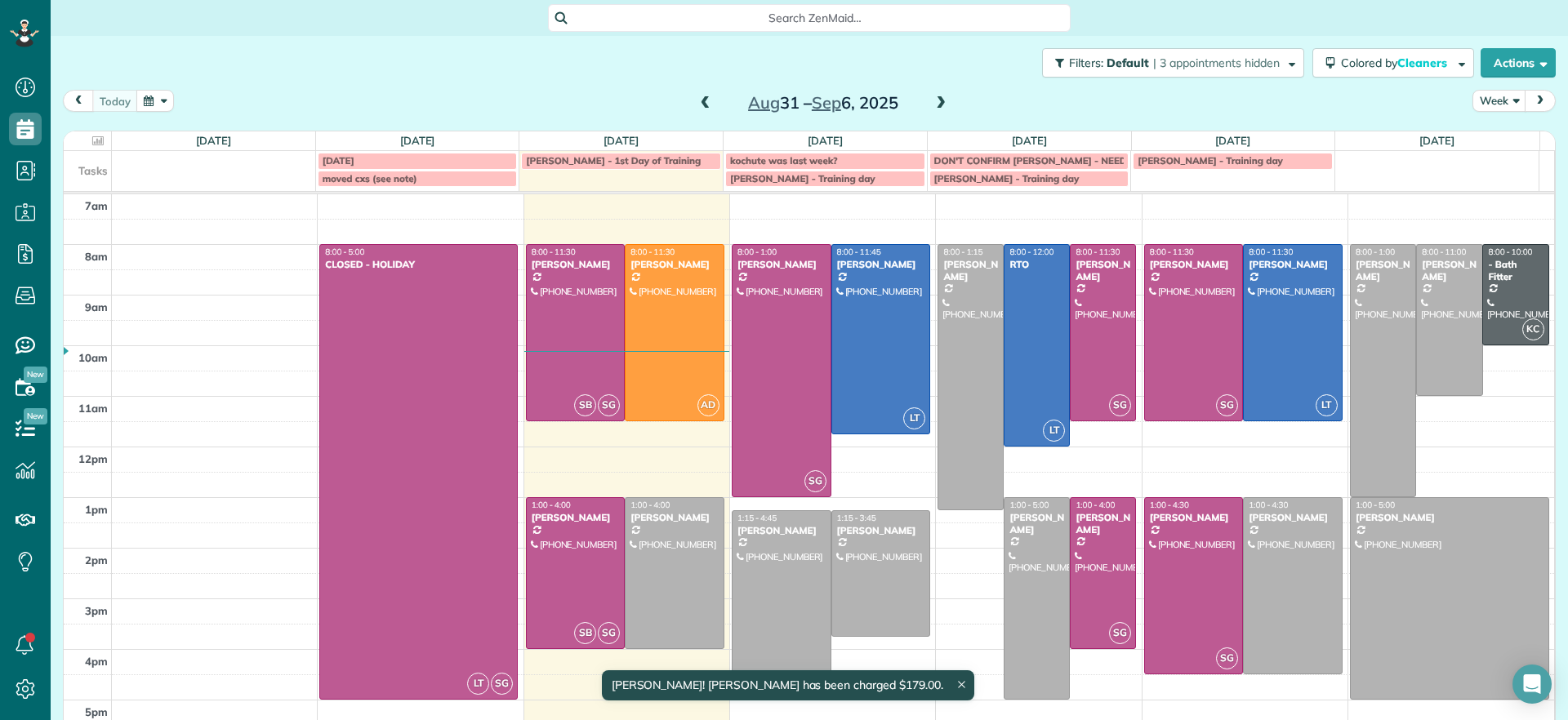
click at [673, 345] on div at bounding box center [674, 333] width 98 height 176
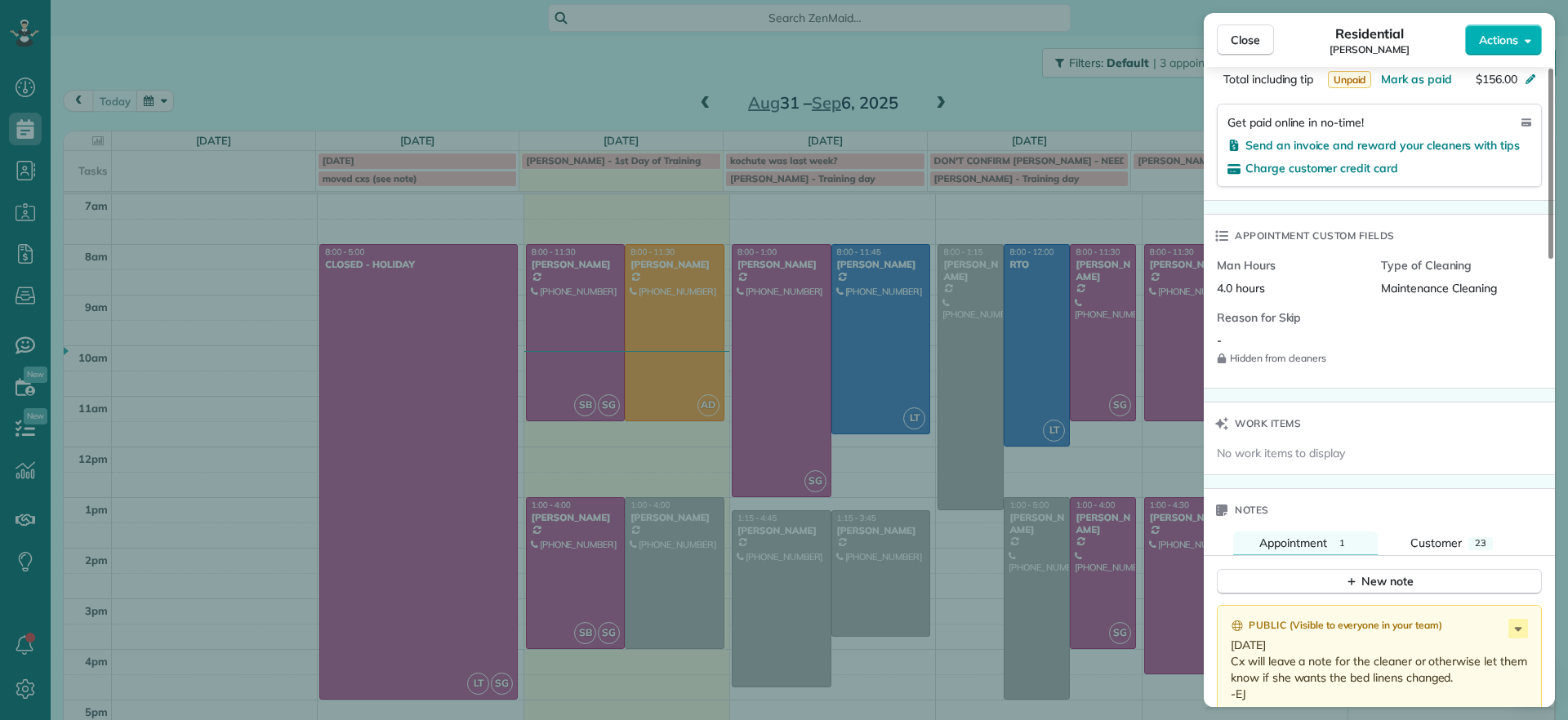
scroll to position [922, 0]
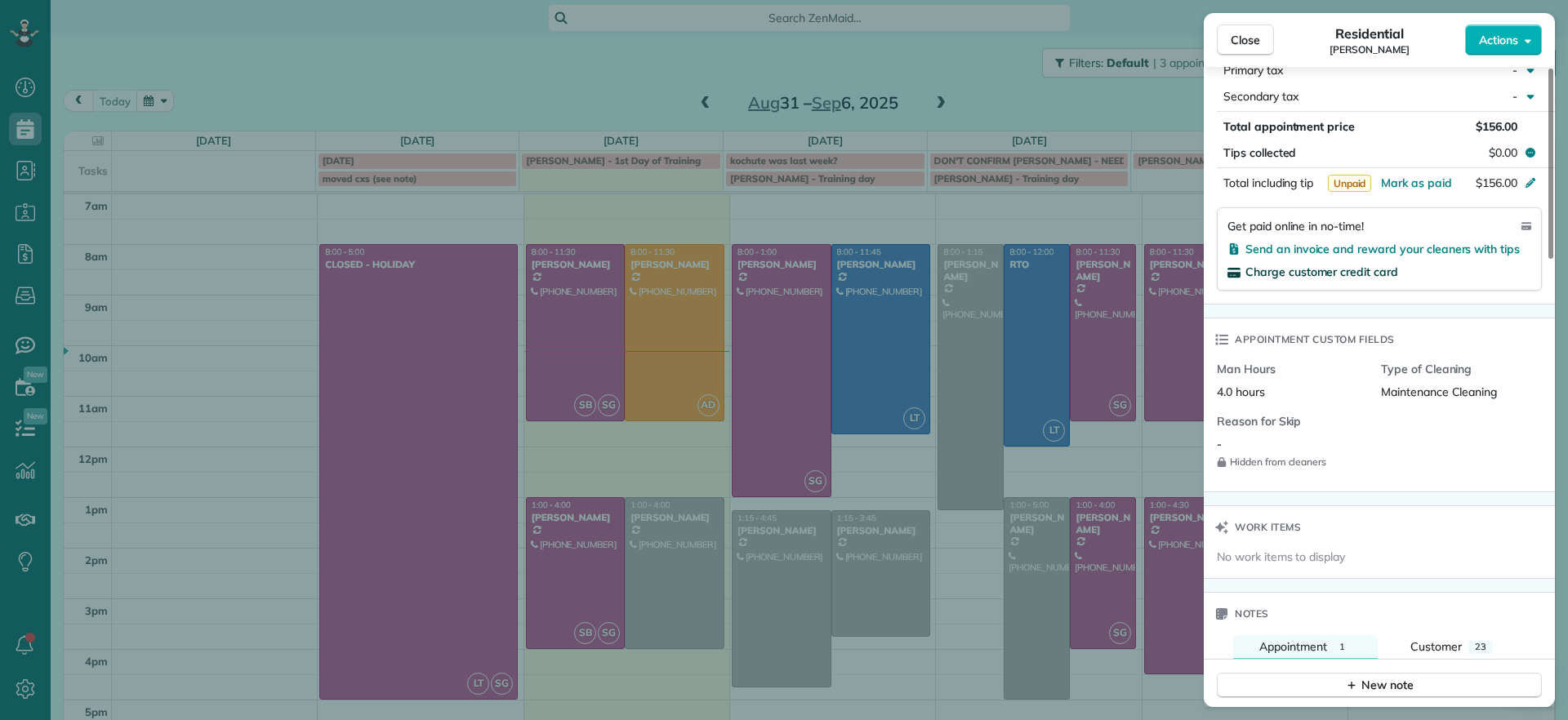
click at [1323, 269] on span "Charge customer credit card" at bounding box center [1322, 271] width 153 height 15
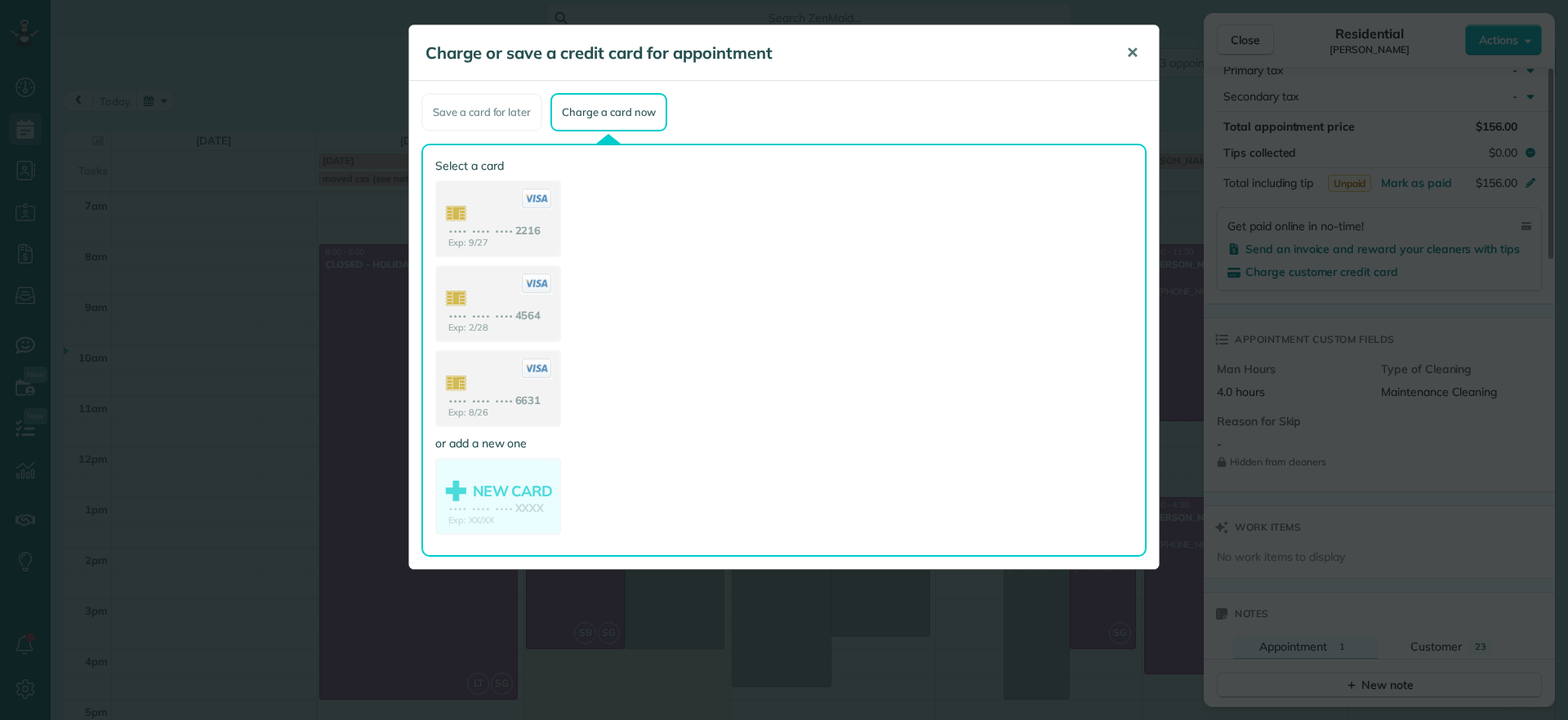
click at [1129, 50] on span "✕" at bounding box center [1132, 53] width 12 height 19
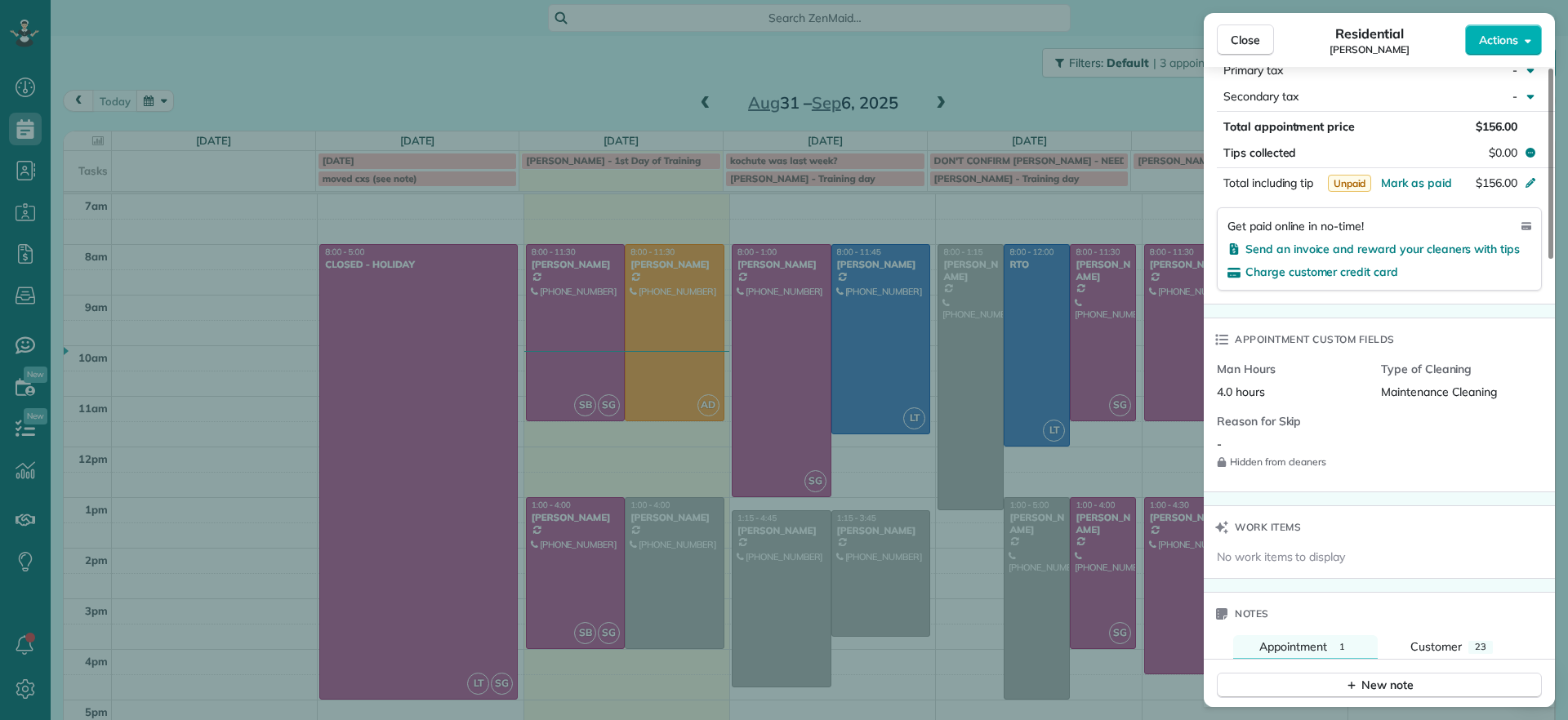
click at [500, 76] on div "Close Residential [PERSON_NAME] Actions Status Active [PERSON_NAME] · Open prof…" at bounding box center [784, 360] width 1568 height 720
